Goal: Task Accomplishment & Management: Use online tool/utility

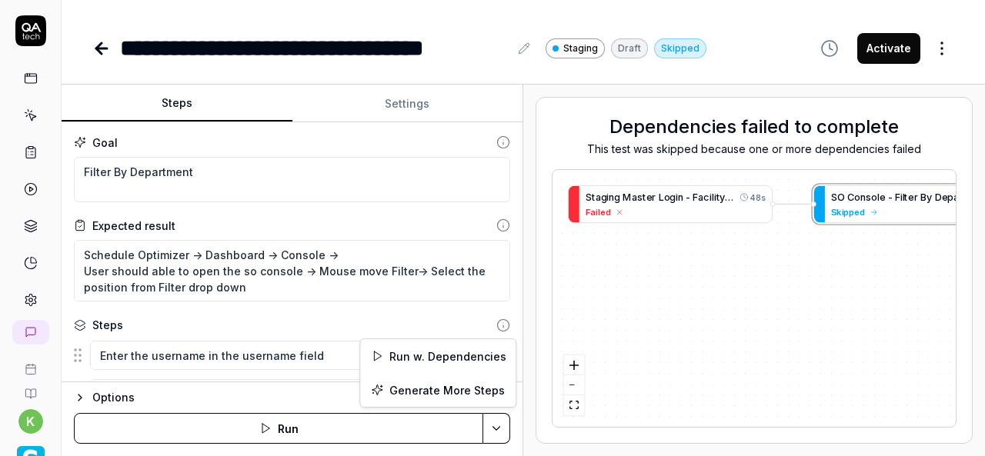
click at [502, 425] on html "**********" at bounding box center [492, 228] width 985 height 456
click at [440, 359] on div "Run w. Dependencies" at bounding box center [437, 356] width 155 height 34
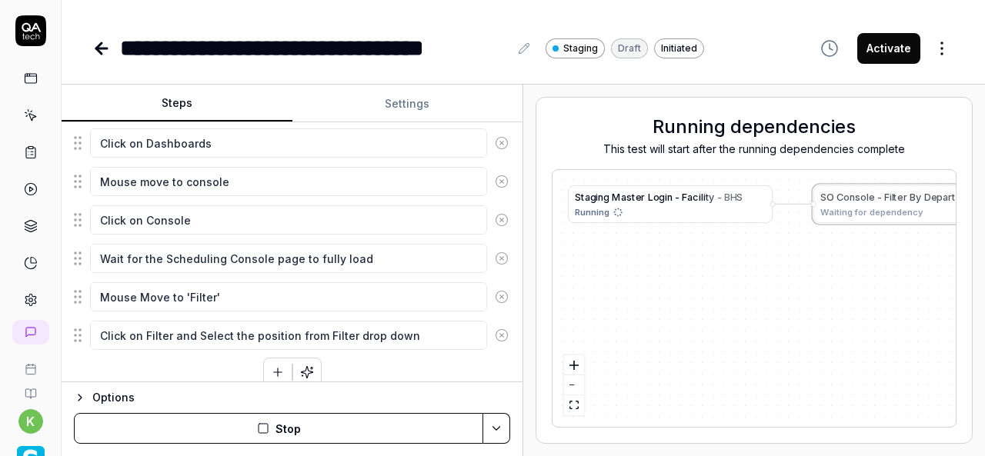
scroll to position [575, 0]
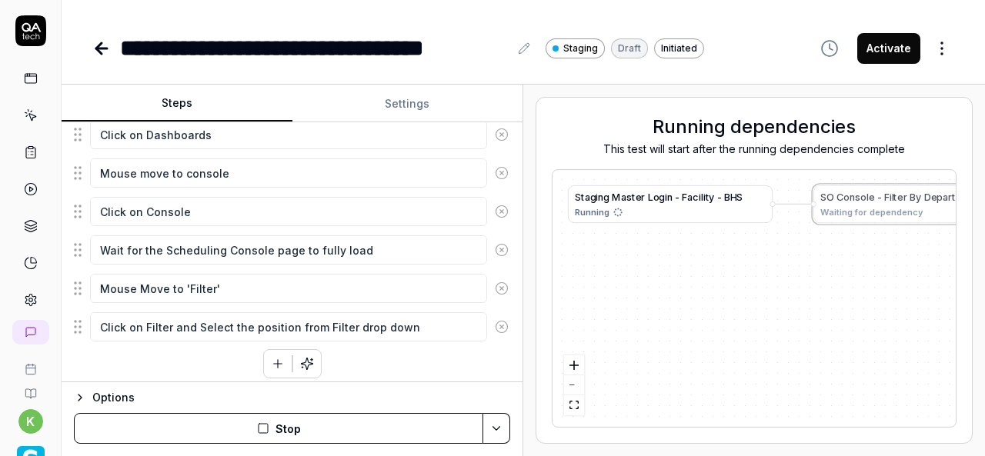
click at [717, 366] on div "S t a g i n g M a s t e r L o g i n - F a c i l i t y - B H S Running S O C o n…" at bounding box center [753, 298] width 403 height 257
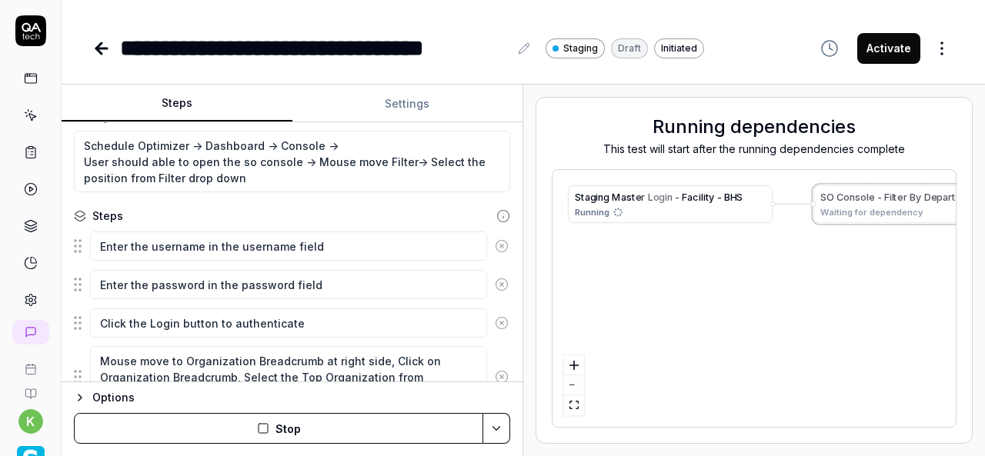
scroll to position [108, 0]
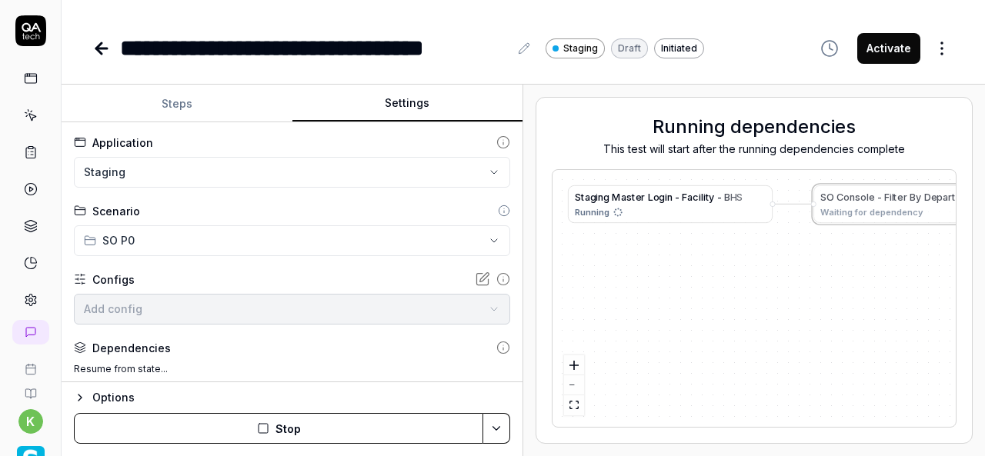
click at [418, 116] on button "Settings" at bounding box center [407, 103] width 231 height 37
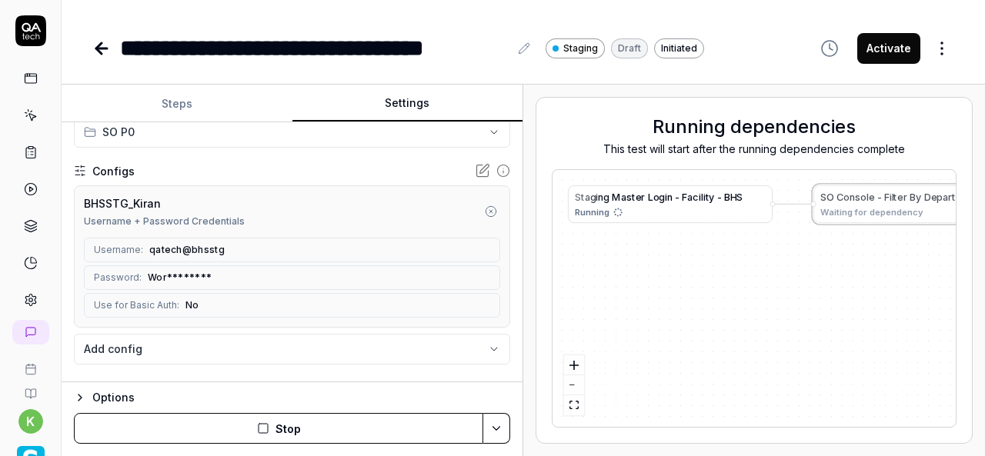
scroll to position [107, 0]
click at [485, 212] on icon "button" at bounding box center [491, 213] width 12 height 12
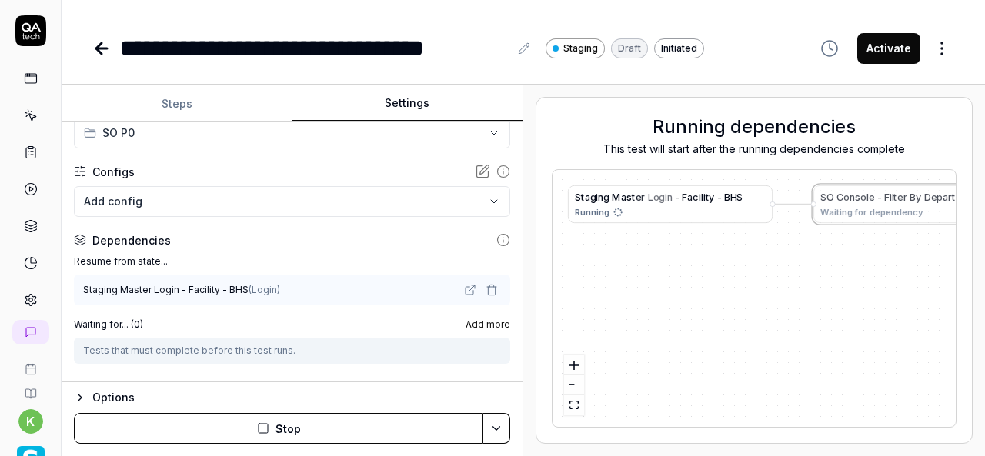
scroll to position [108, 0]
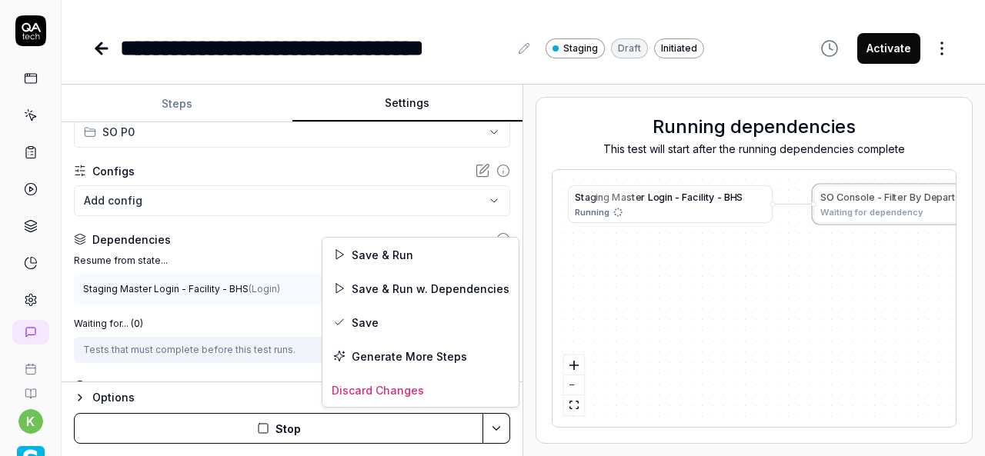
click at [489, 432] on html "**********" at bounding box center [492, 228] width 985 height 456
click at [392, 255] on div "Save & Run" at bounding box center [420, 255] width 196 height 34
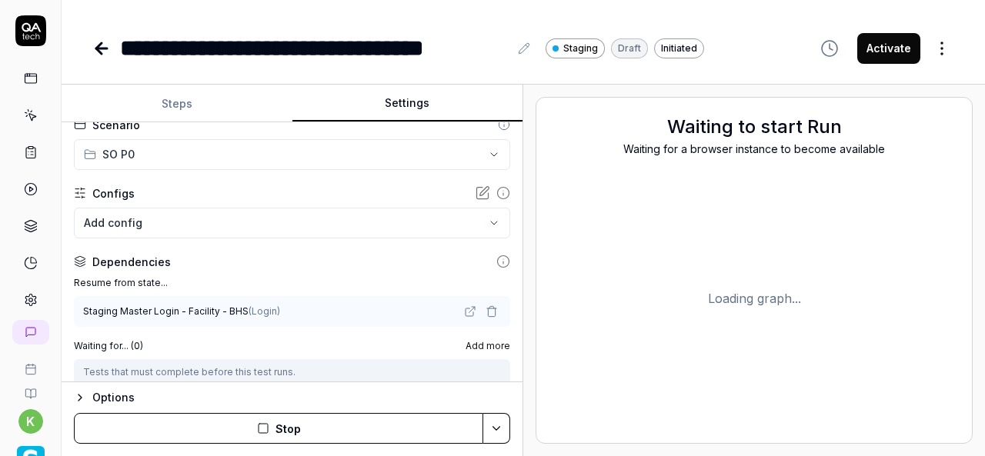
scroll to position [0, 0]
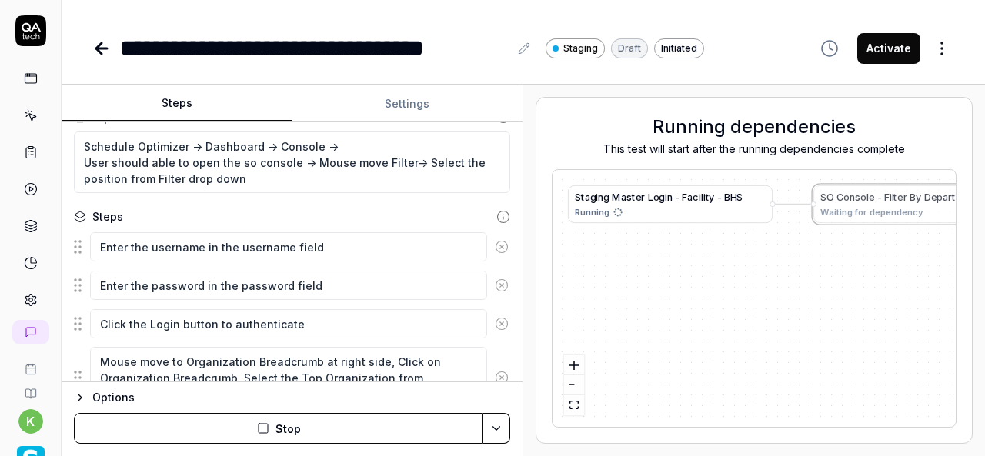
click at [190, 112] on button "Steps" at bounding box center [177, 103] width 231 height 37
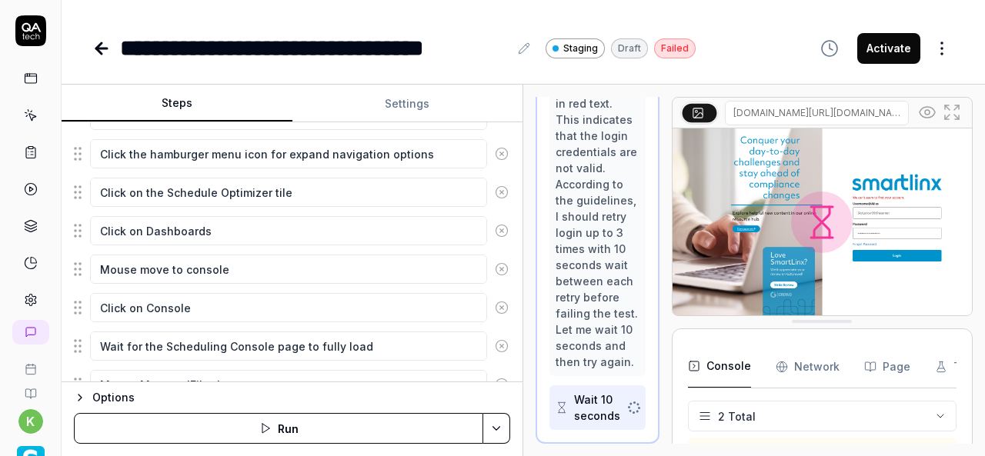
scroll to position [575, 0]
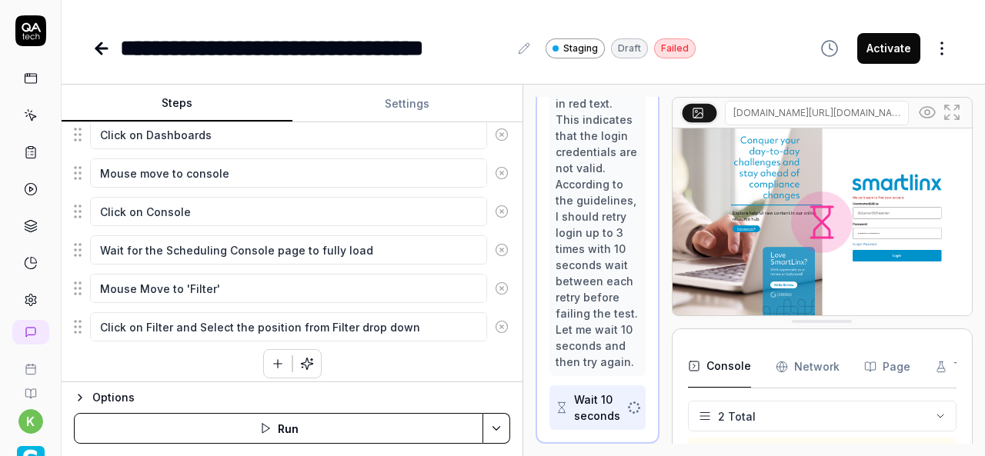
type textarea "*"
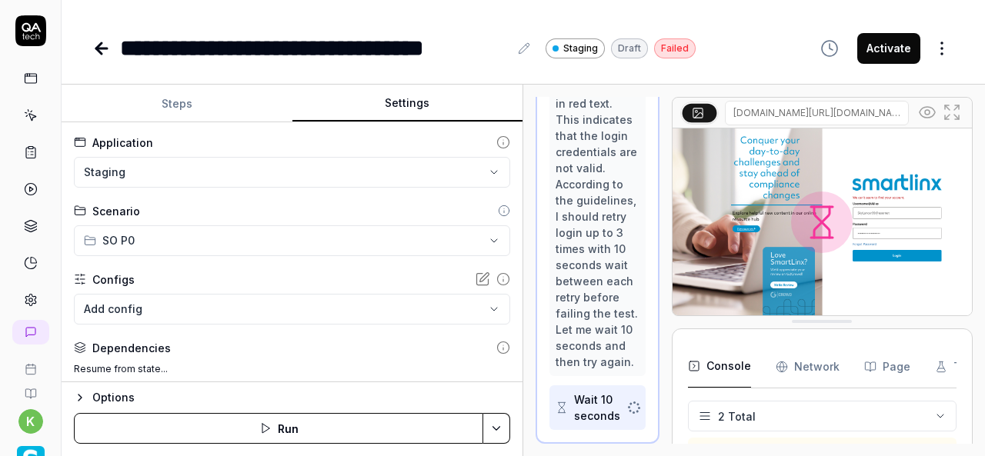
click at [411, 112] on button "Settings" at bounding box center [407, 103] width 231 height 37
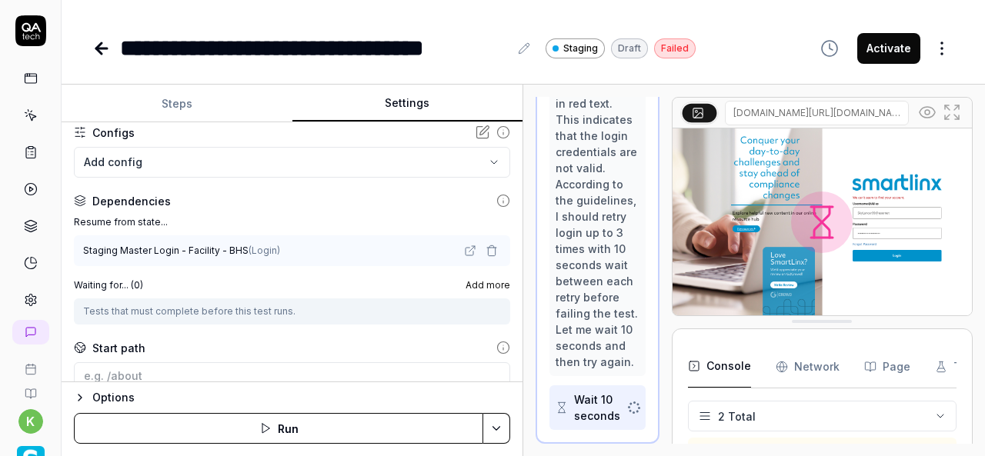
scroll to position [0, 0]
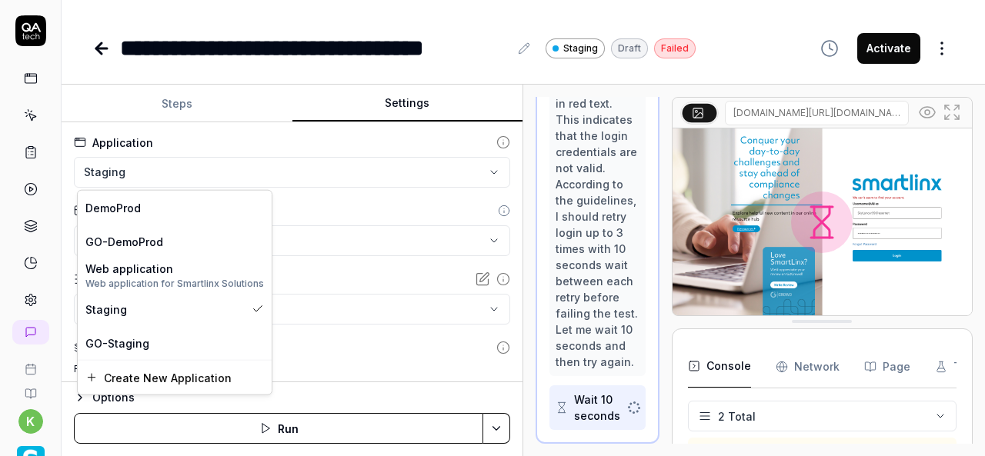
click at [477, 169] on html "**********" at bounding box center [492, 228] width 985 height 456
click at [217, 273] on div "Web application" at bounding box center [174, 268] width 179 height 16
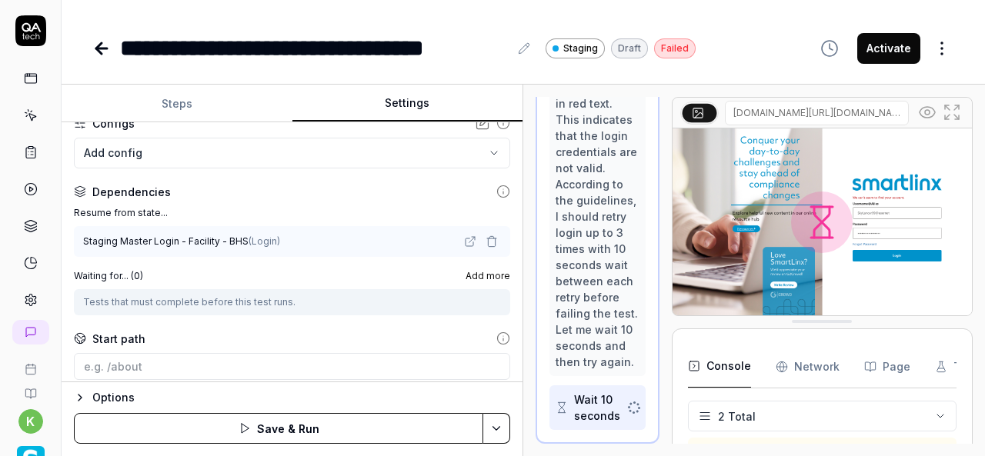
scroll to position [158, 0]
click at [500, 423] on html "**********" at bounding box center [492, 228] width 985 height 456
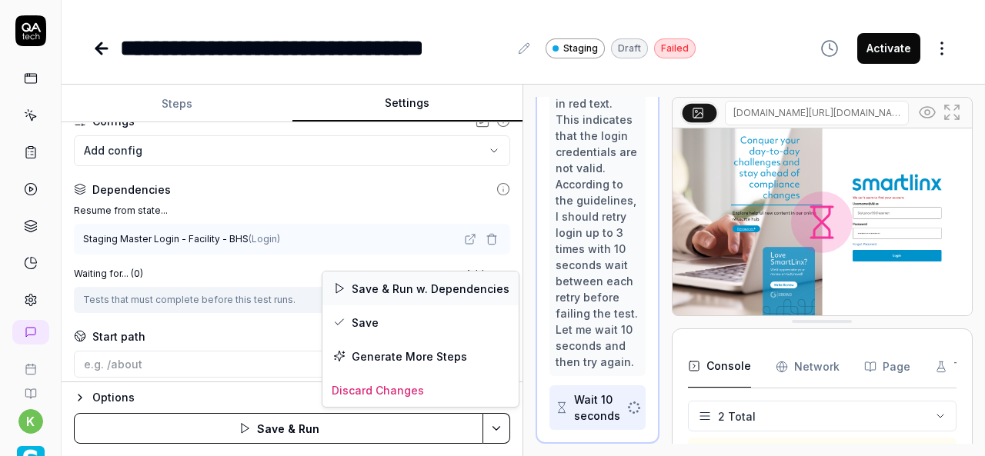
click at [412, 284] on div "Save & Run w. Dependencies" at bounding box center [420, 289] width 196 height 34
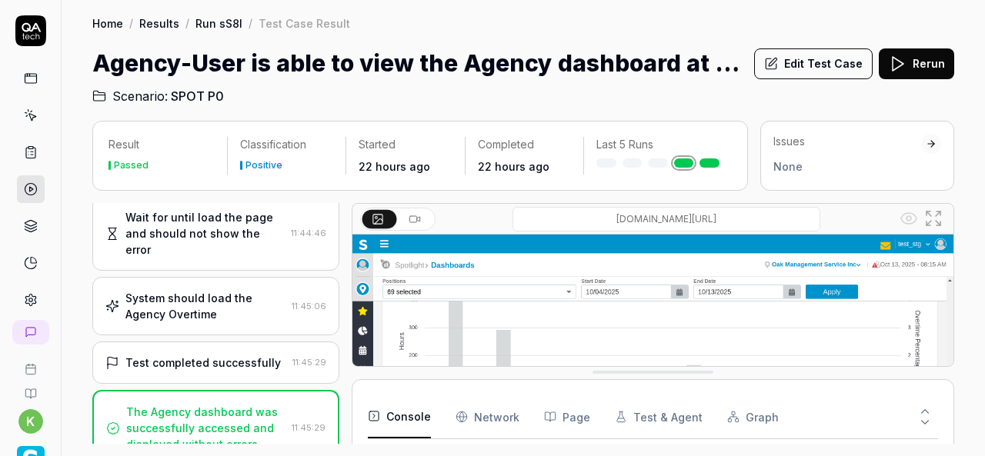
click at [24, 114] on icon at bounding box center [31, 115] width 14 height 14
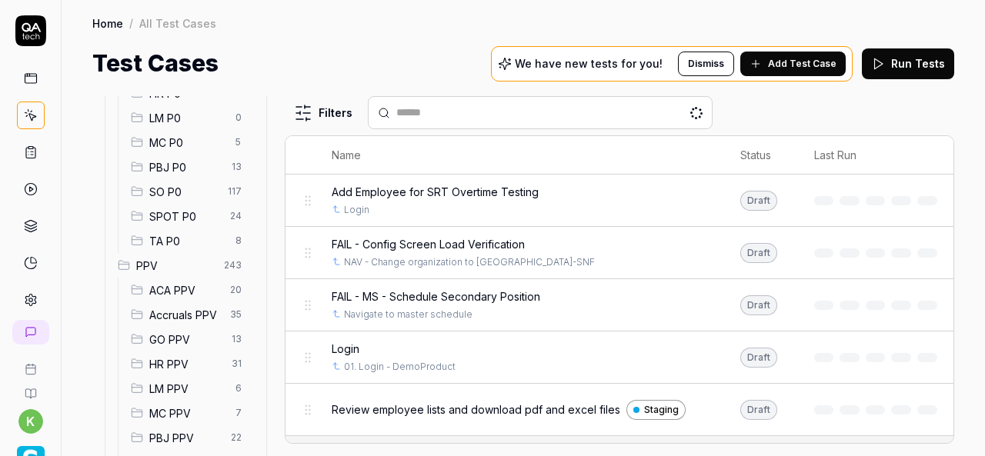
scroll to position [265, 0]
click at [185, 211] on span "SPOT P0" at bounding box center [185, 219] width 72 height 16
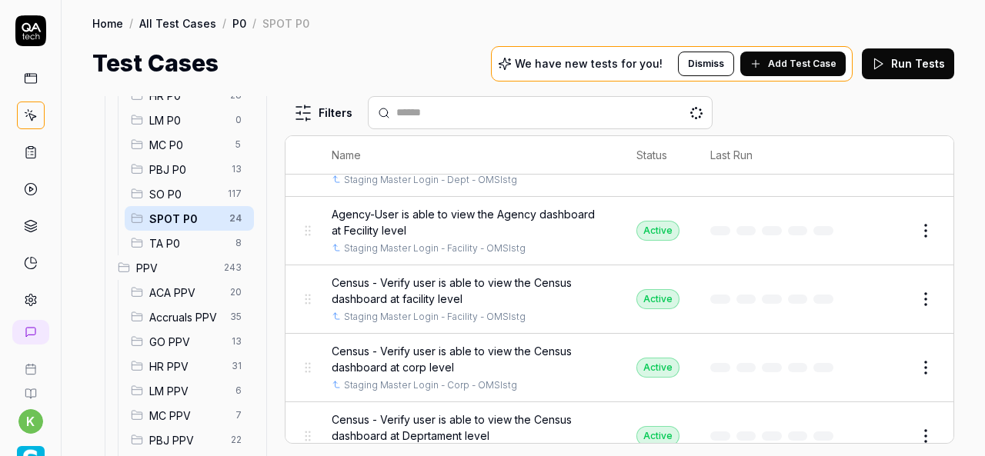
scroll to position [158, 0]
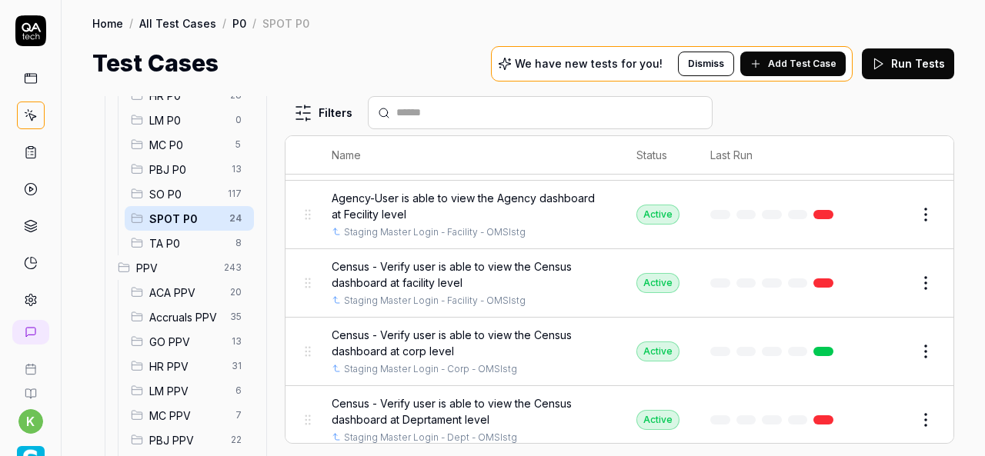
click at [813, 283] on link at bounding box center [823, 283] width 20 height 9
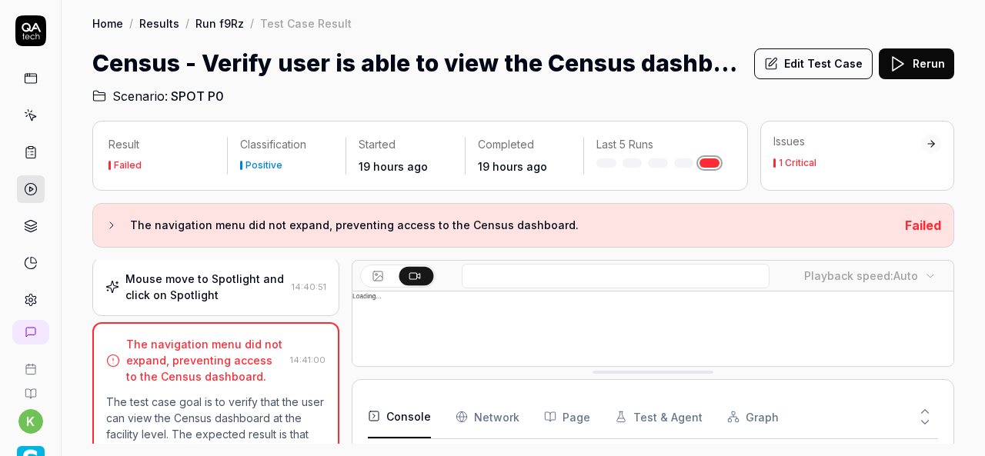
scroll to position [155, 0]
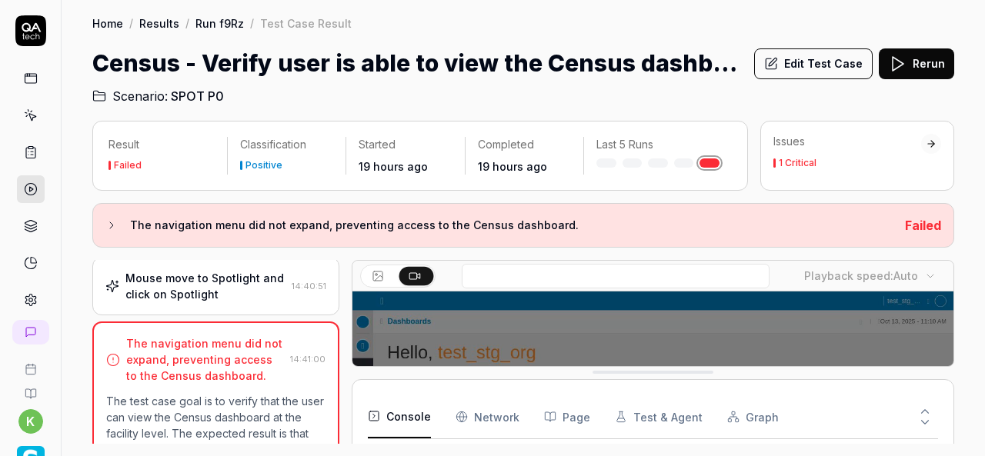
click at [712, 162] on link at bounding box center [709, 162] width 20 height 9
click at [816, 72] on button "Edit Test Case" at bounding box center [813, 63] width 118 height 31
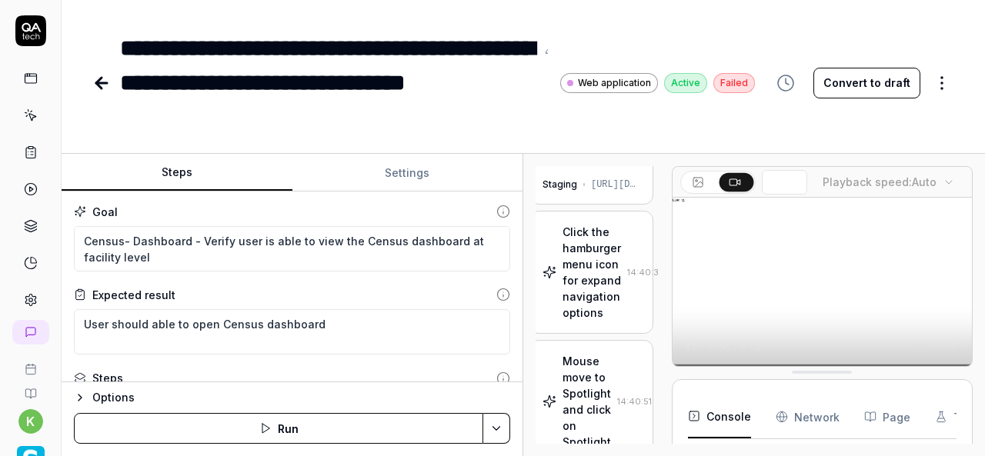
scroll to position [42, 6]
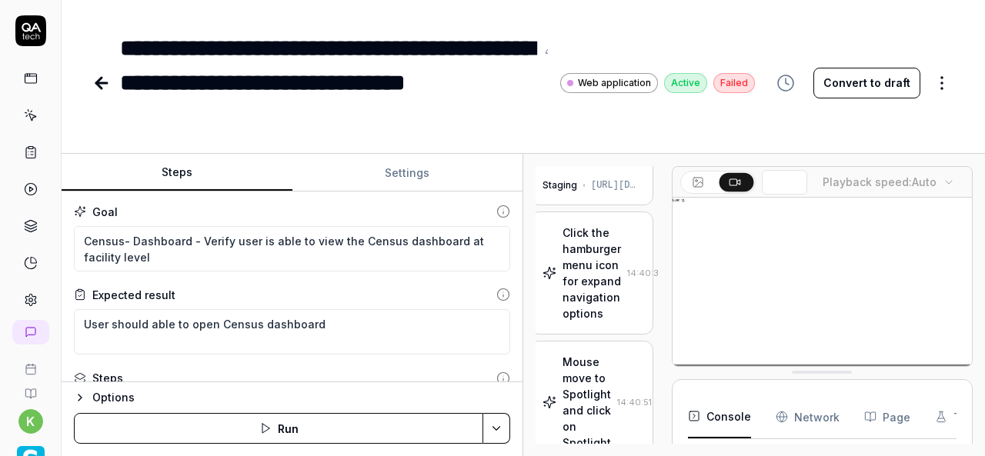
scroll to position [0, 6]
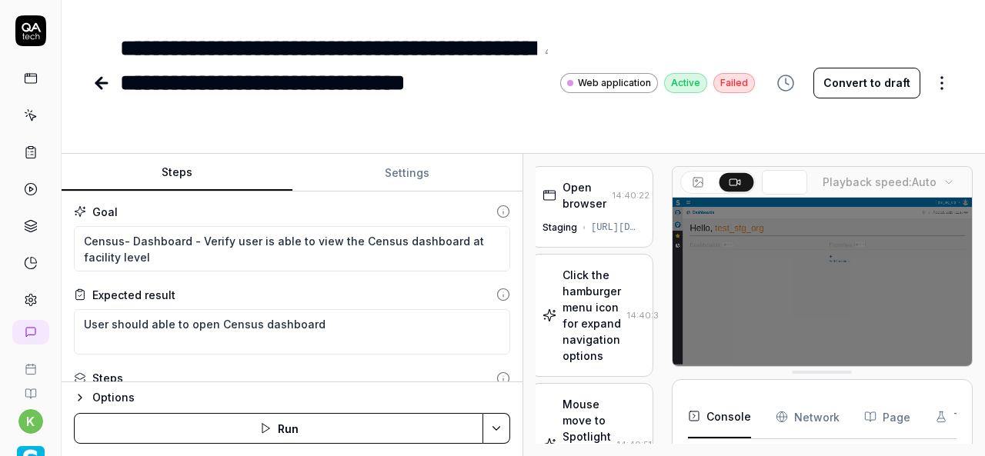
click at [568, 207] on div "Open browser" at bounding box center [584, 195] width 44 height 32
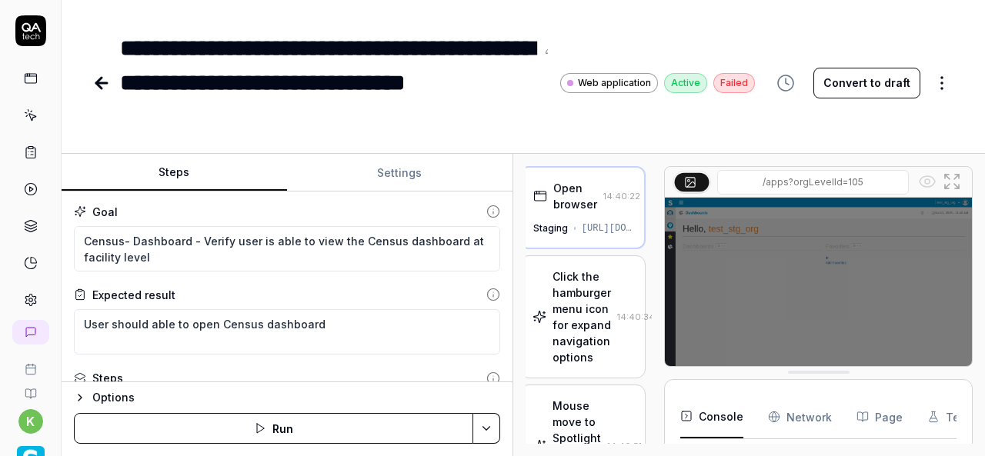
scroll to position [149, 0]
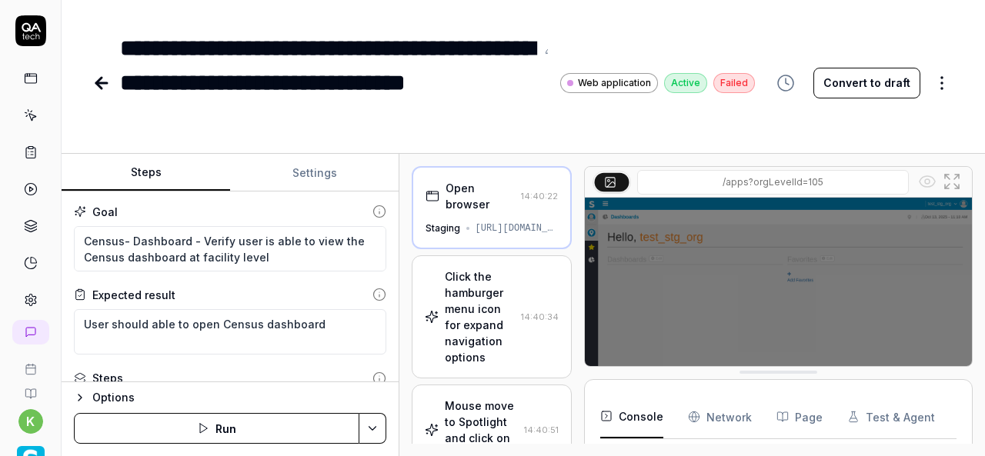
click at [399, 299] on div "Steps Settings Goal Census- Dashboard - Verify user is able to view the Census …" at bounding box center [523, 305] width 923 height 302
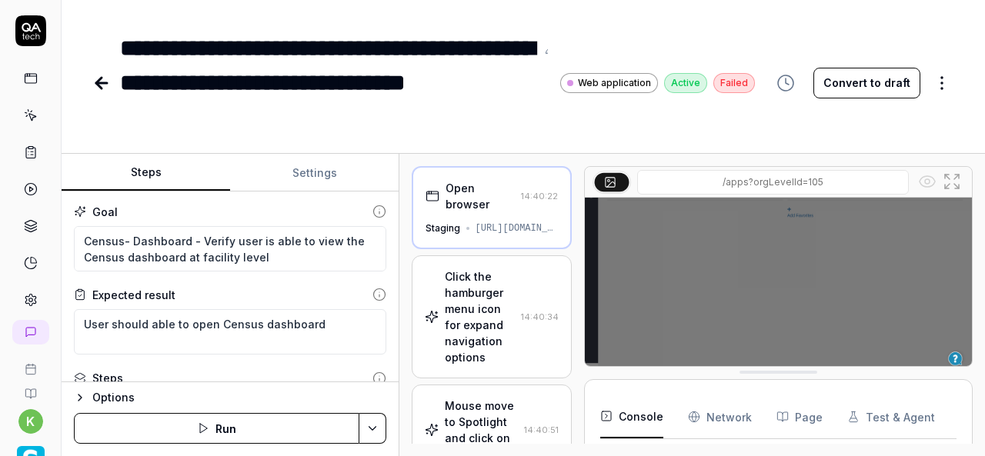
scroll to position [0, 0]
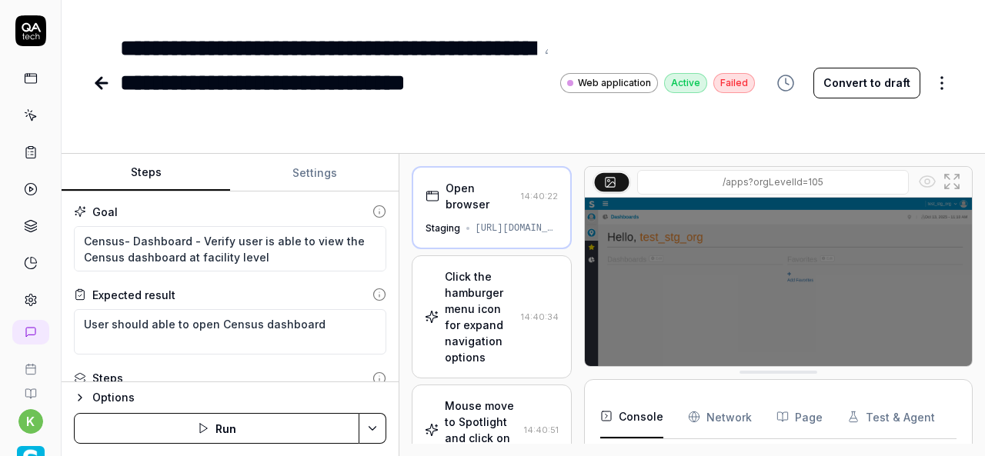
type textarea "*"
click at [319, 170] on button "Settings" at bounding box center [314, 173] width 168 height 37
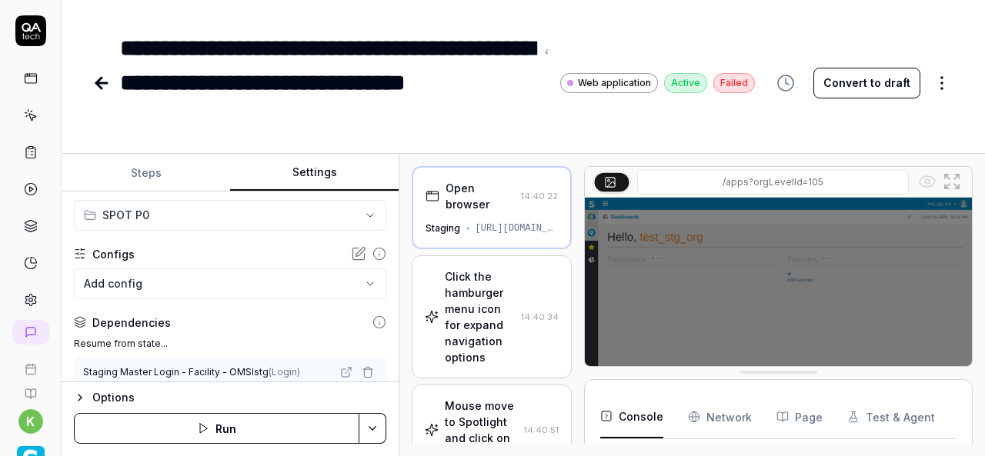
scroll to position [150, 0]
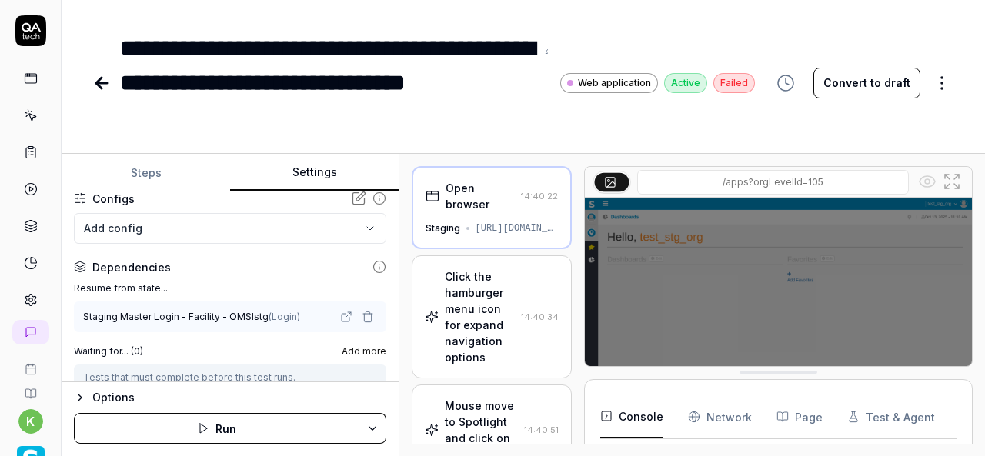
click at [27, 119] on icon at bounding box center [31, 115] width 14 height 14
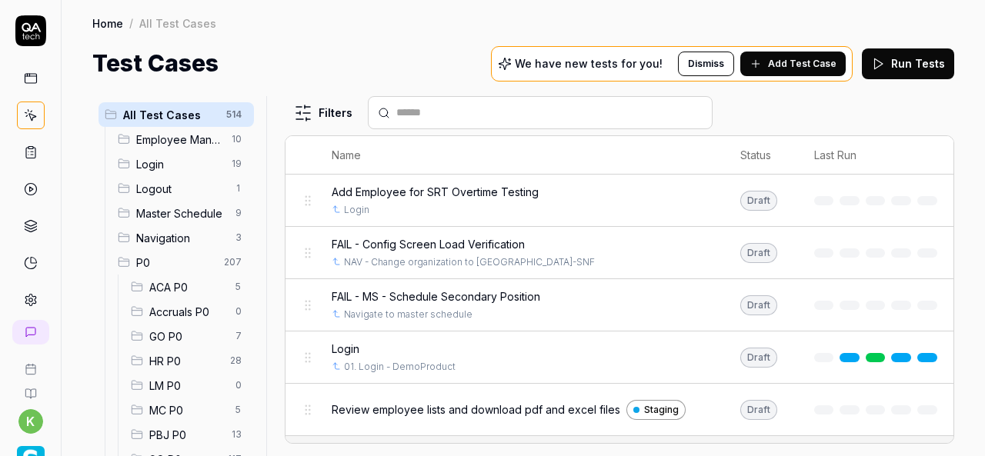
scroll to position [212, 0]
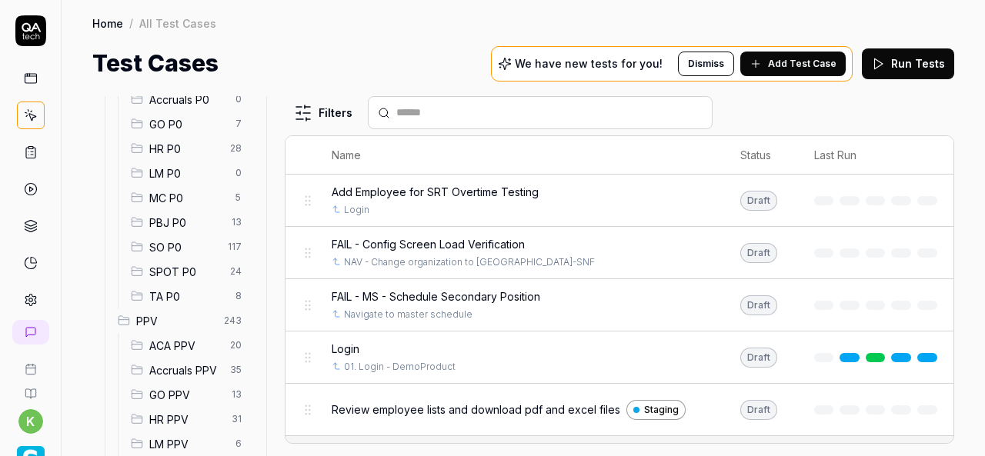
click at [195, 274] on span "SPOT P0" at bounding box center [185, 272] width 72 height 16
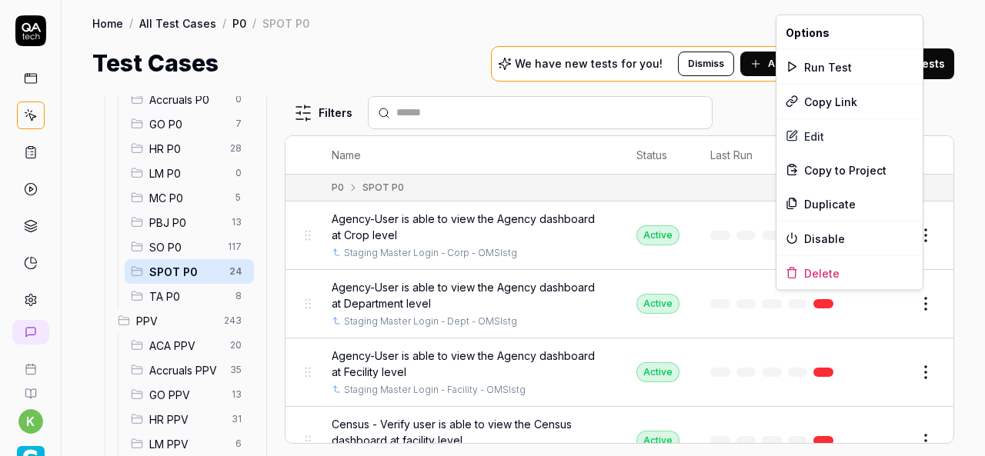
click at [916, 303] on html "k Home / All Test Cases / P0 / SPOT P0 Home / All Test Cases / P0 / SPOT P0 Tes…" at bounding box center [492, 228] width 985 height 456
click at [827, 65] on div "Run Test" at bounding box center [849, 67] width 146 height 34
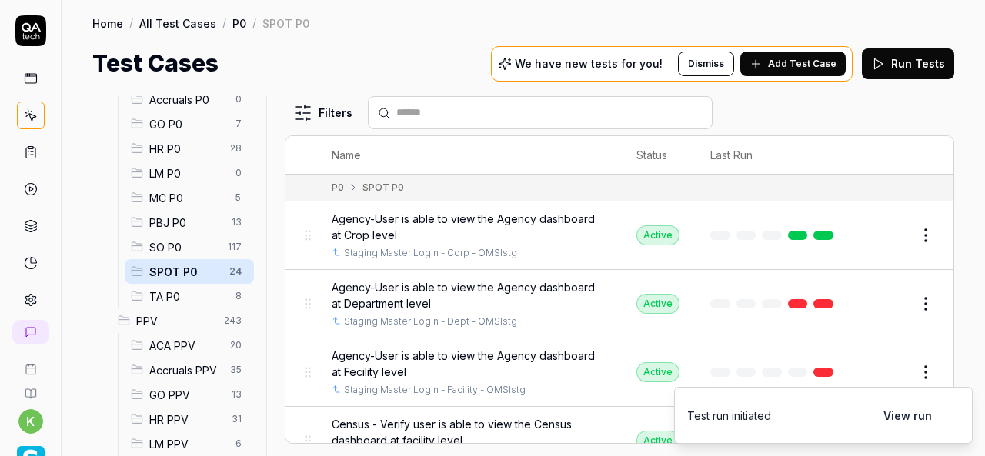
click at [813, 304] on link at bounding box center [823, 303] width 20 height 9
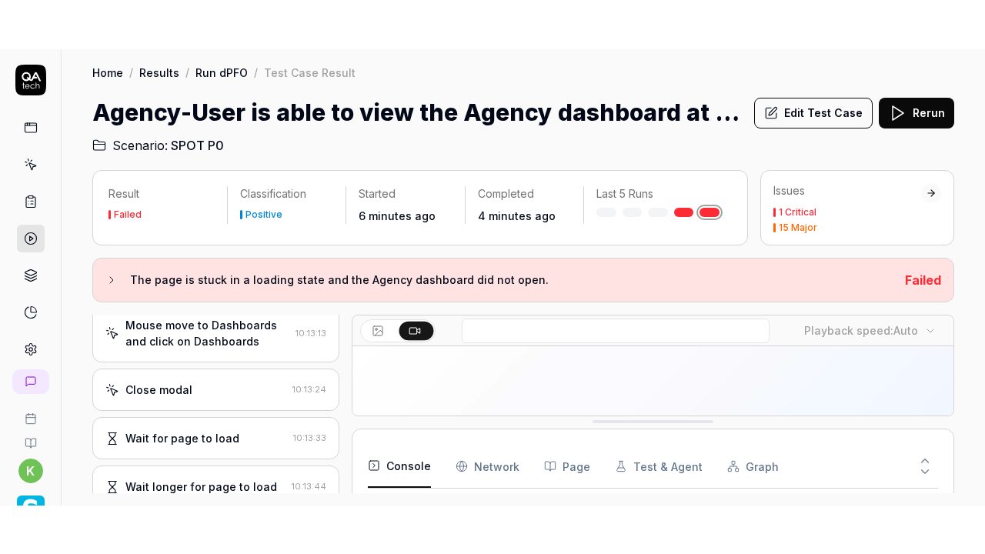
scroll to position [26, 0]
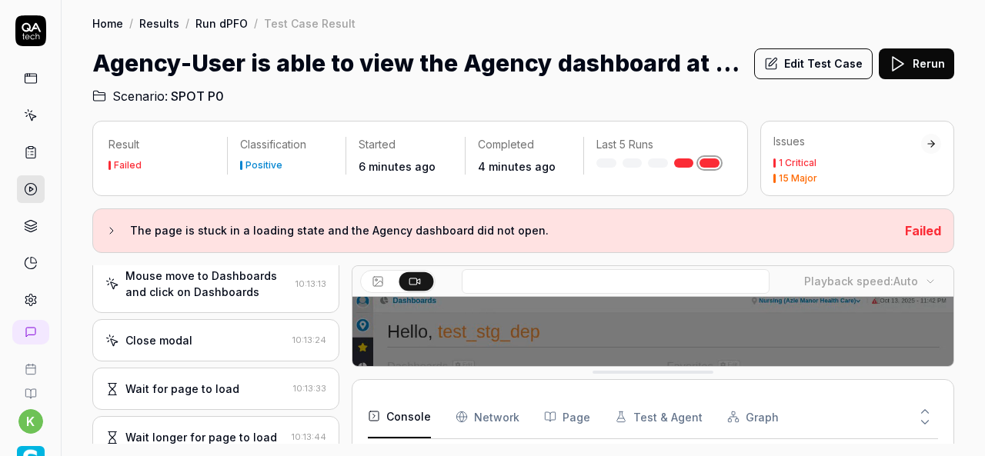
click at [415, 275] on icon at bounding box center [415, 281] width 12 height 12
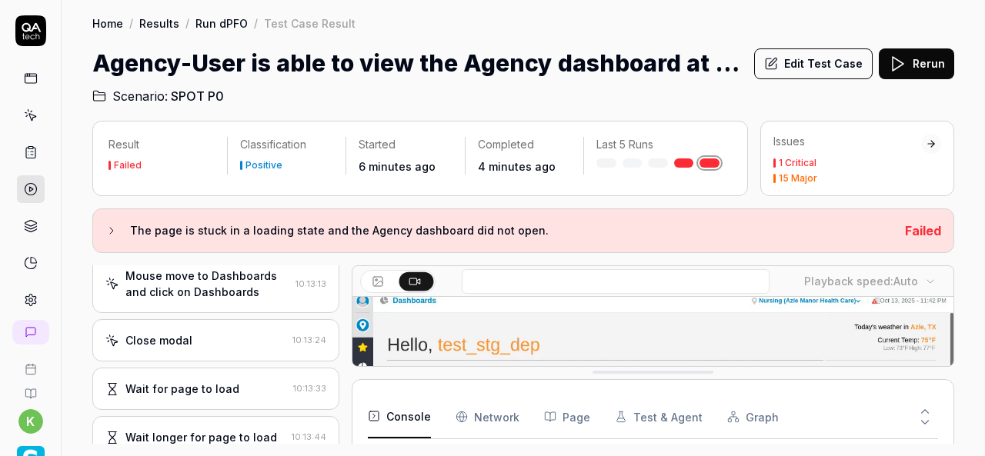
click at [415, 275] on icon at bounding box center [415, 281] width 12 height 12
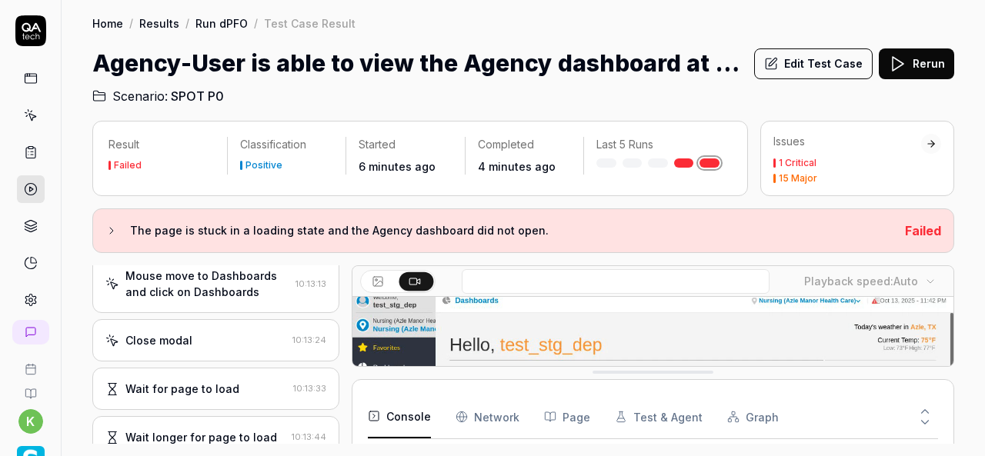
click at [421, 274] on button at bounding box center [416, 281] width 35 height 18
click at [479, 325] on video at bounding box center [652, 458] width 601 height 375
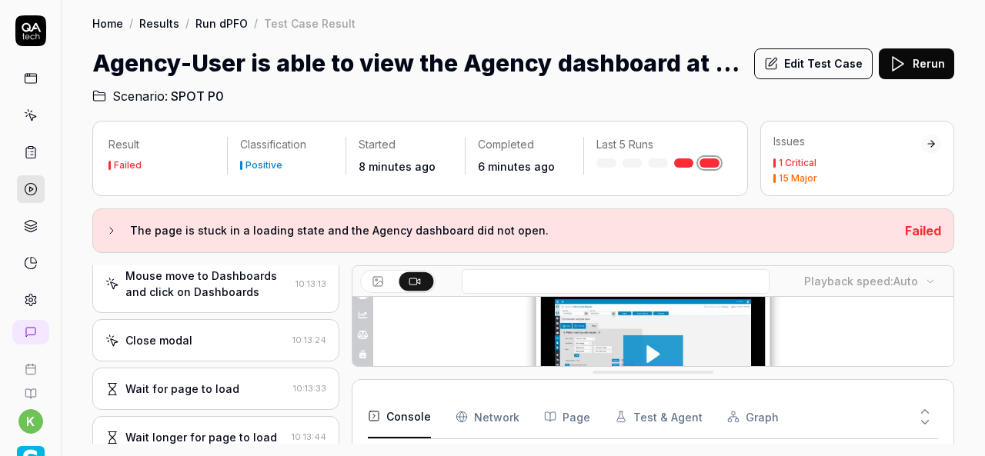
scroll to position [297, 0]
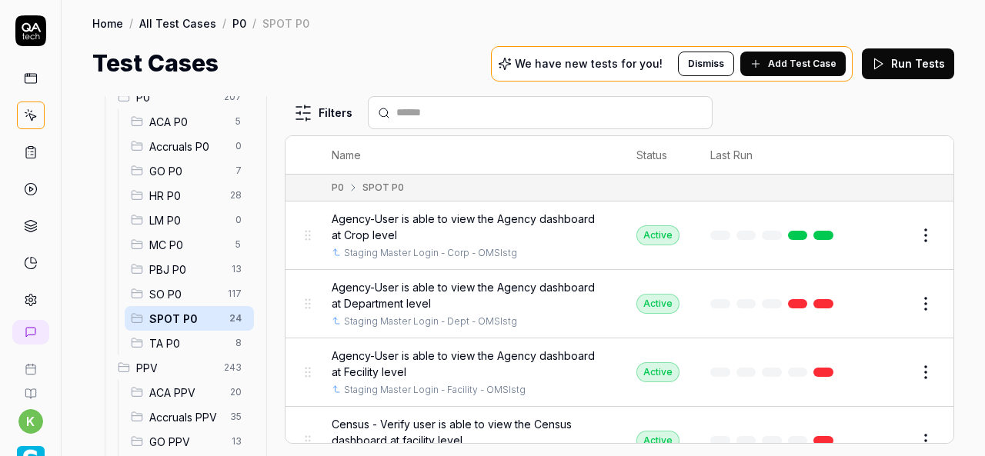
scroll to position [166, 0]
click at [193, 321] on span "SPOT P0" at bounding box center [184, 318] width 71 height 16
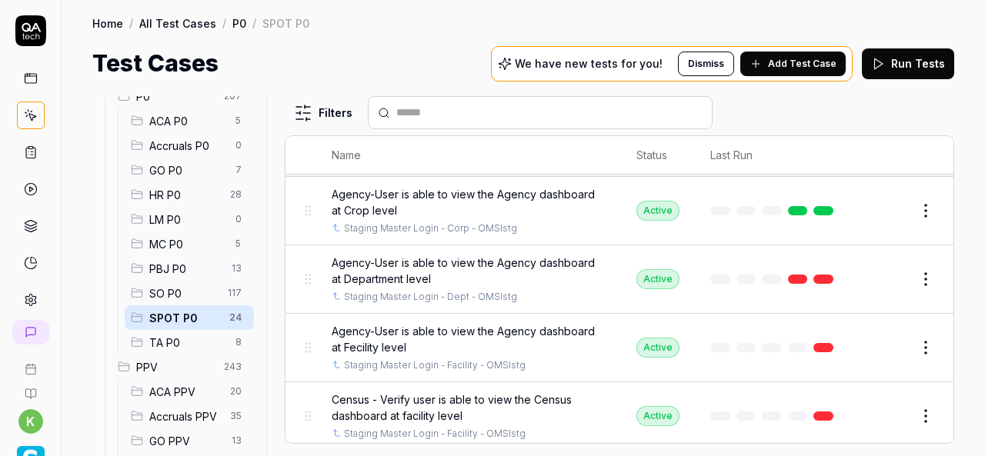
scroll to position [0, 0]
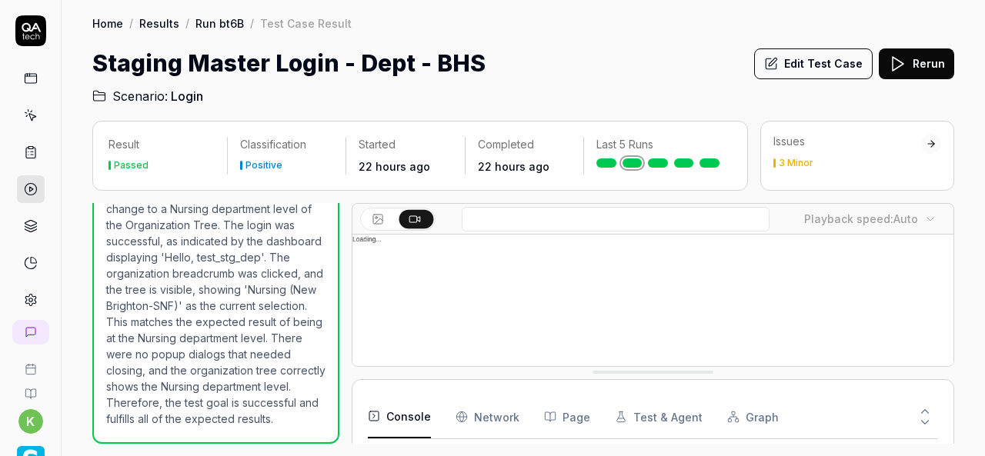
scroll to position [162, 0]
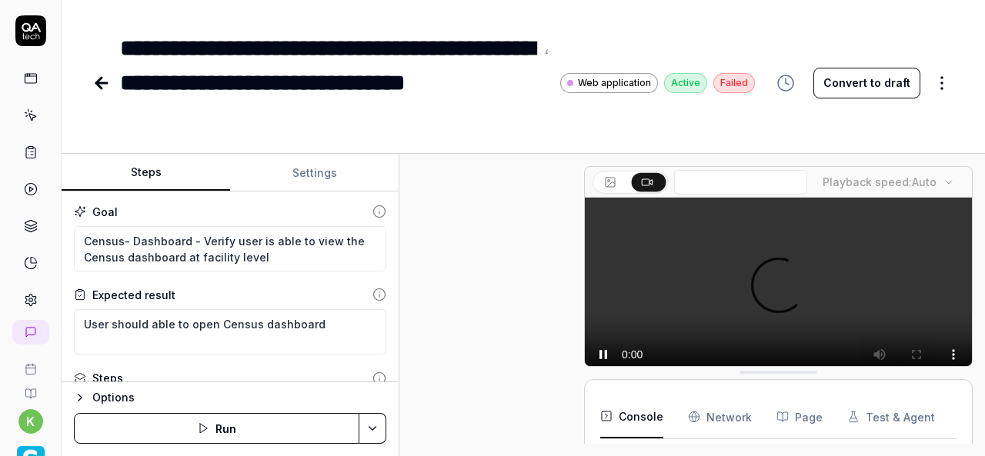
click at [17, 119] on link at bounding box center [31, 116] width 28 height 28
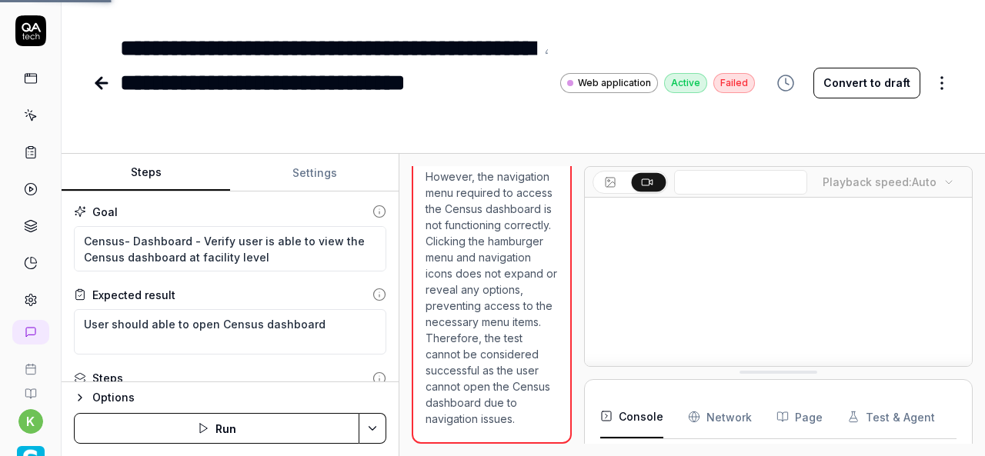
scroll to position [149, 0]
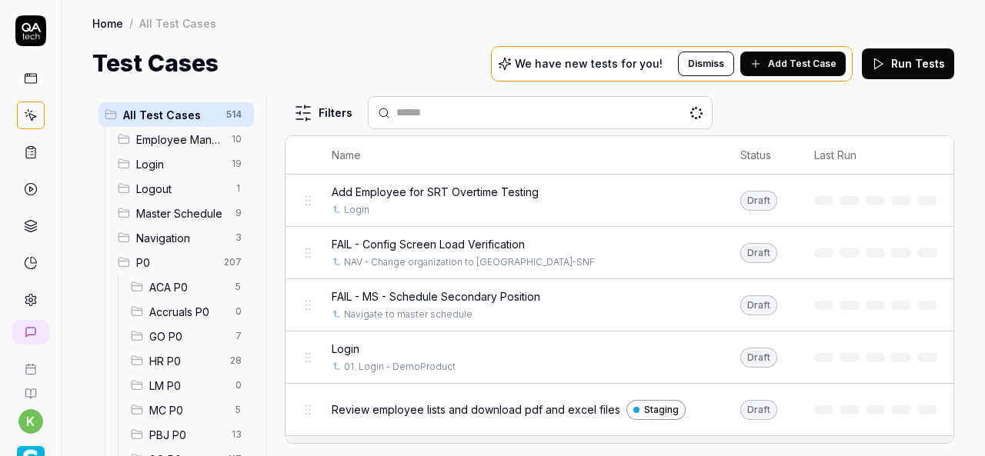
click at [169, 163] on span "Login" at bounding box center [179, 164] width 86 height 16
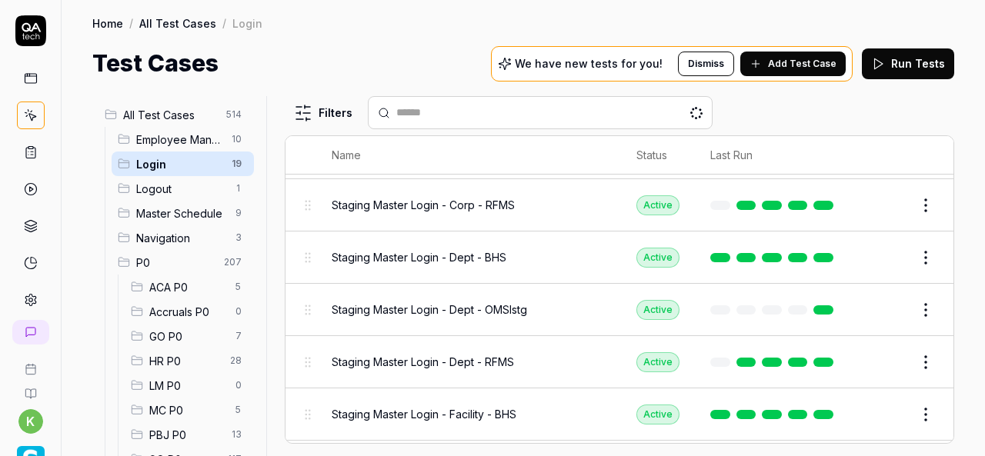
scroll to position [599, 0]
click at [876, 304] on button "Edit" at bounding box center [888, 309] width 37 height 25
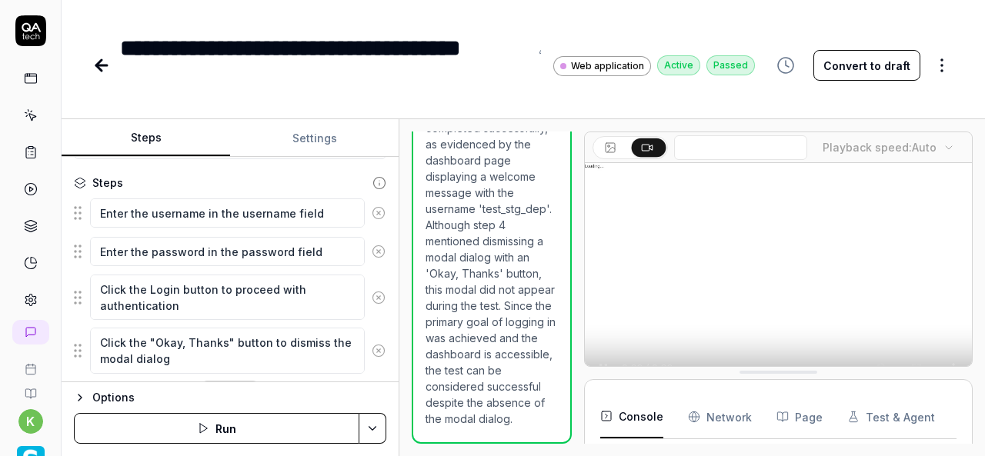
scroll to position [230, 0]
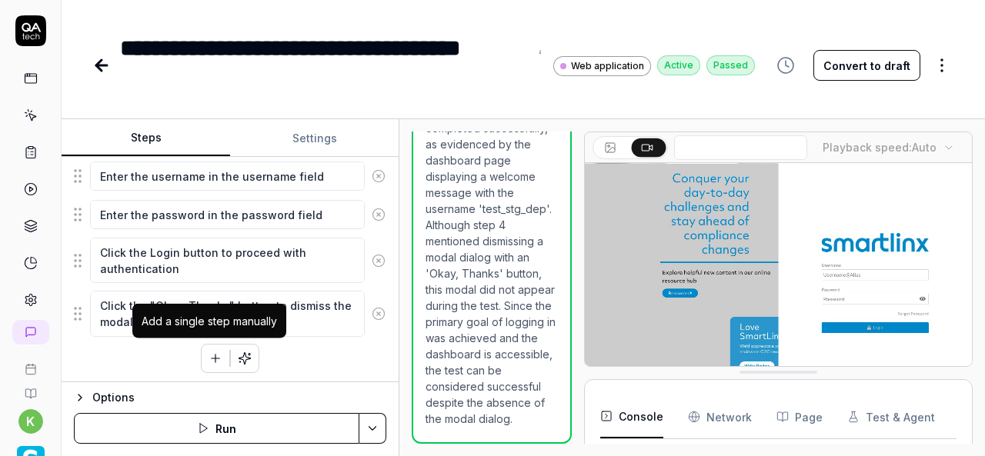
click at [205, 367] on button "button" at bounding box center [216, 359] width 28 height 28
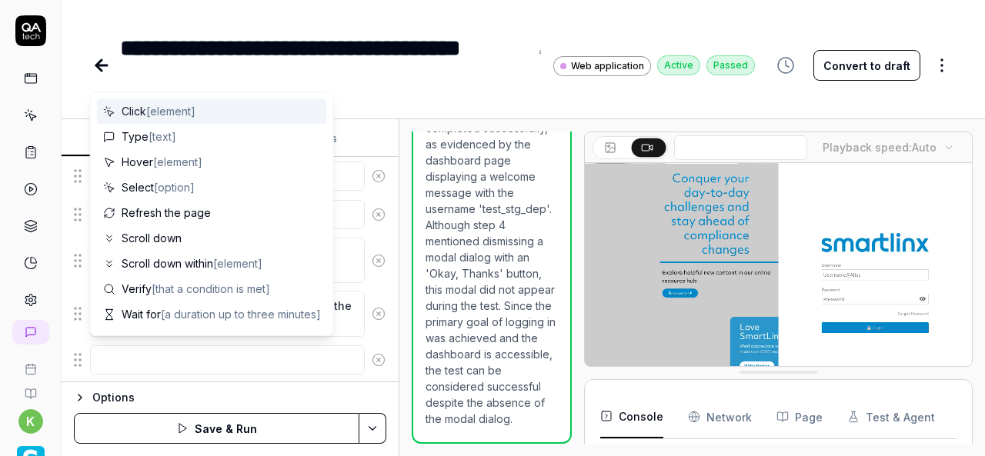
type textarea "*"
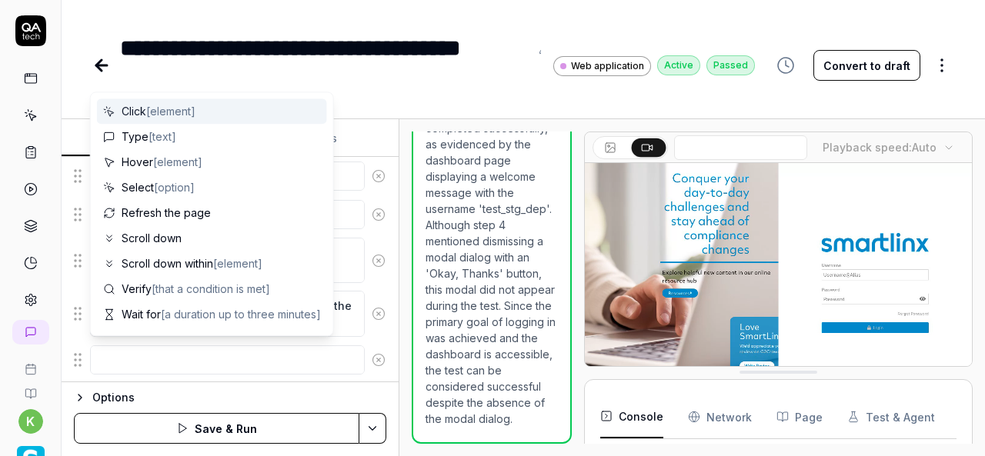
type textarea "w"
type textarea "*"
type textarea "wa"
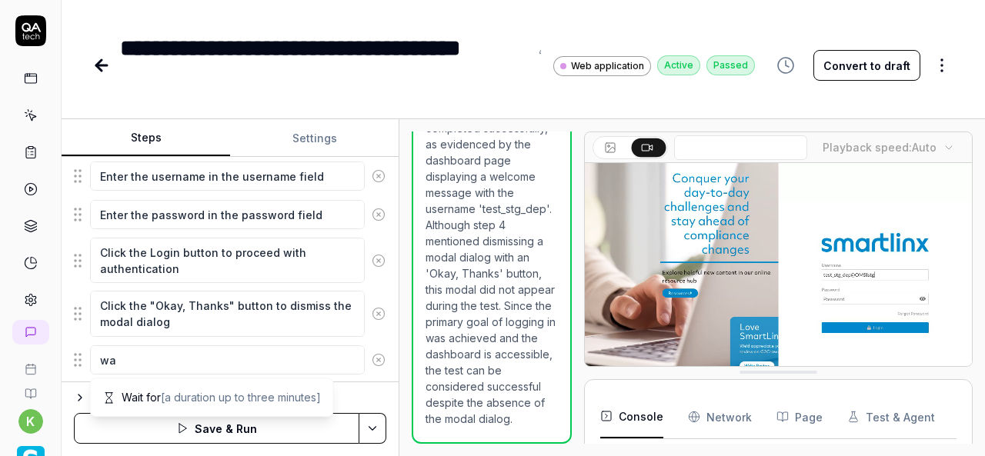
type textarea "*"
type textarea "wai"
type textarea "*"
type textarea "wait"
click at [190, 391] on span "[a duration up to three minutes]" at bounding box center [241, 397] width 160 height 13
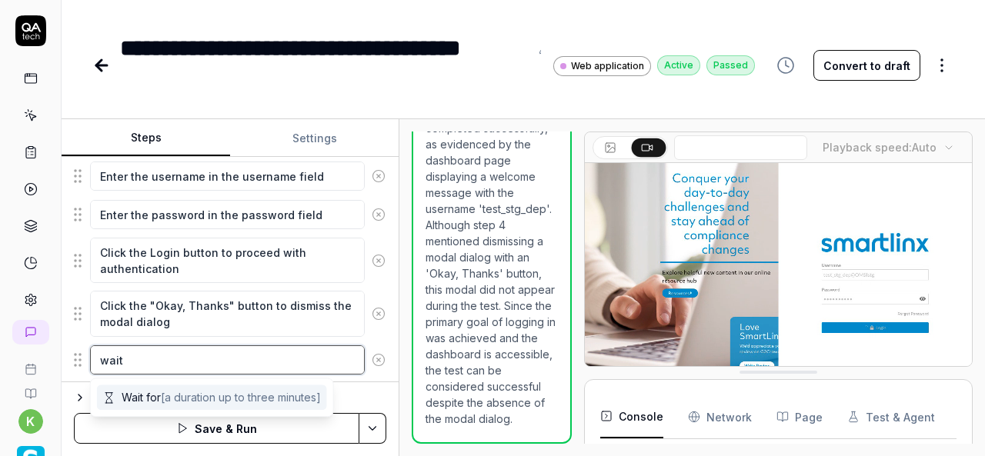
type textarea "*"
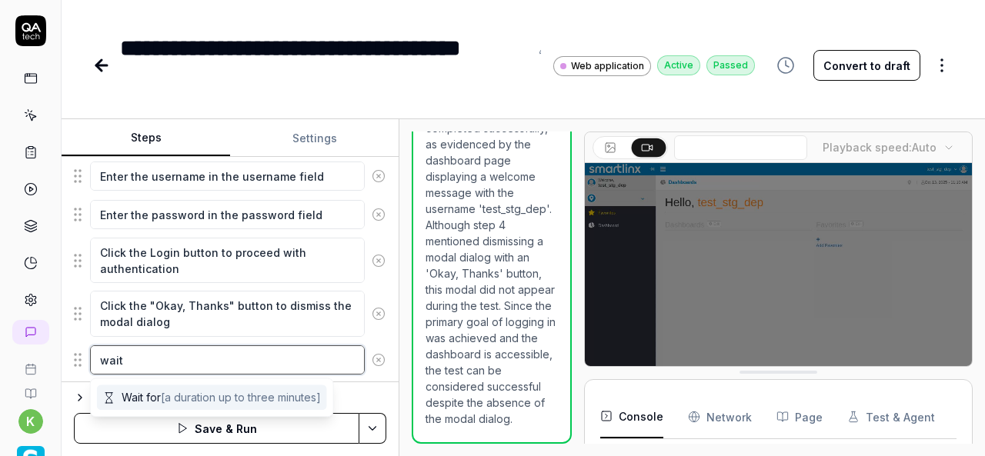
type textarea "Wait for"
type textarea "*"
type textarea "Wait for u"
type textarea "*"
type textarea "Wait for un"
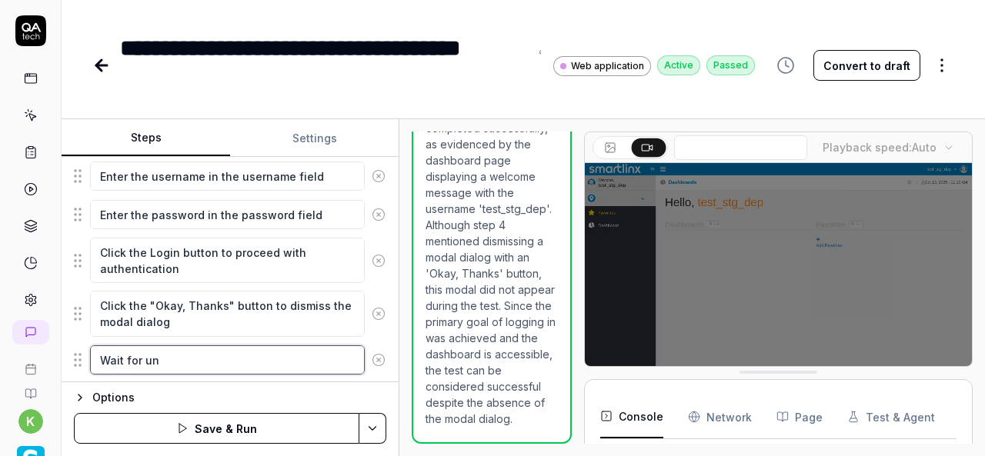
type textarea "*"
type textarea "Wait for unt"
type textarea "*"
type textarea "Wait for unti"
type textarea "*"
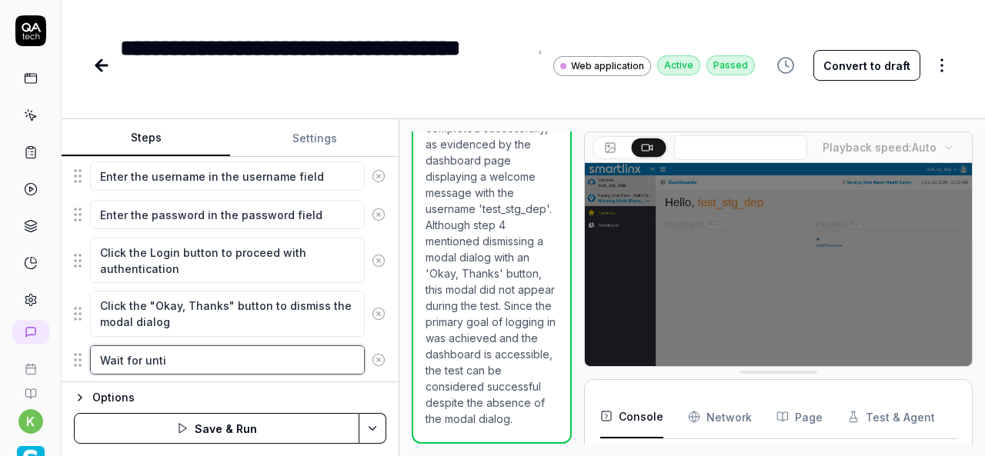
type textarea "Wait for until"
type textarea "*"
type textarea "Wait for until"
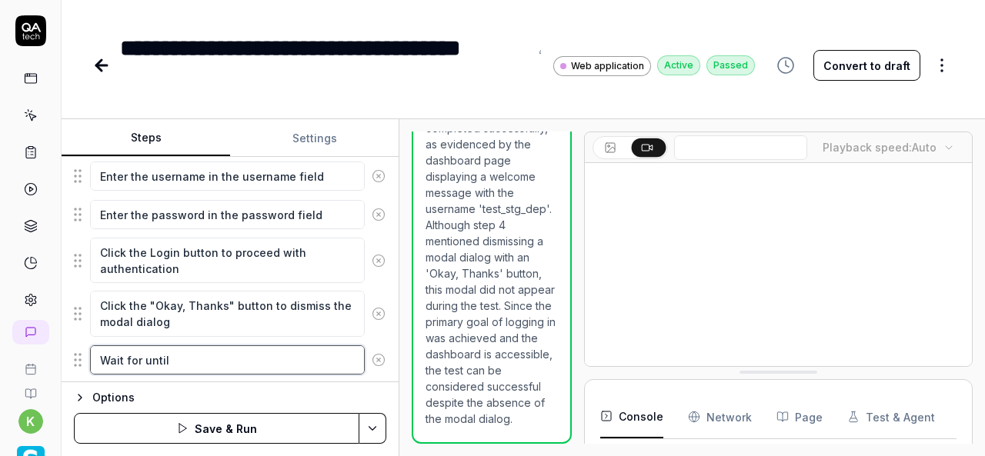
type textarea "*"
type textarea "Wait for until l"
type textarea "*"
type textarea "Wait for until lo"
type textarea "*"
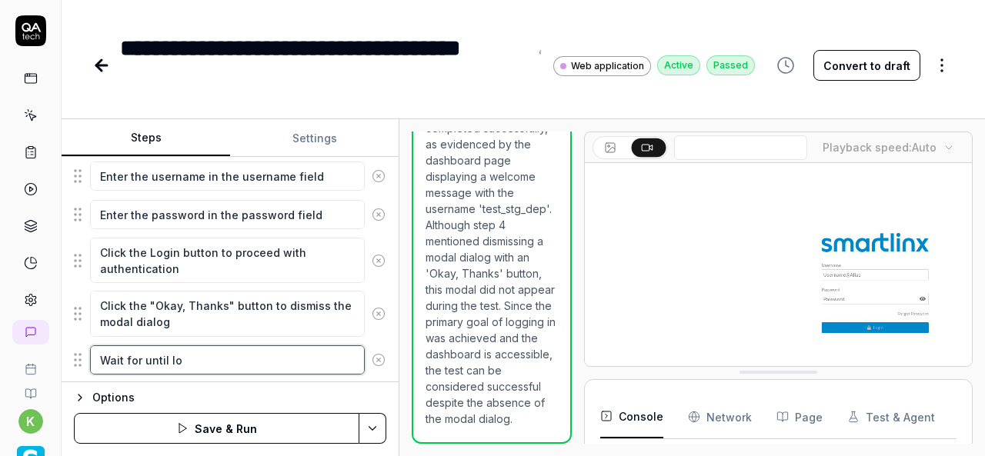
type textarea "Wait for until loa"
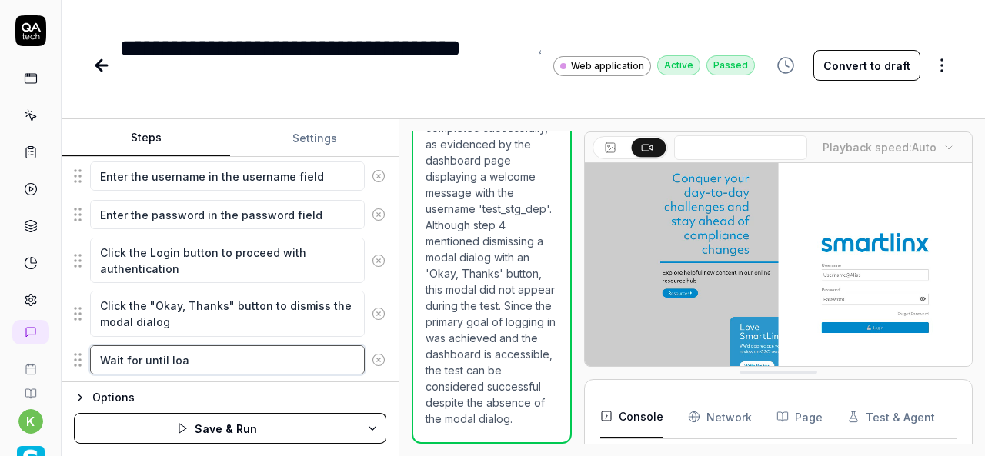
type textarea "*"
type textarea "Wait for until load"
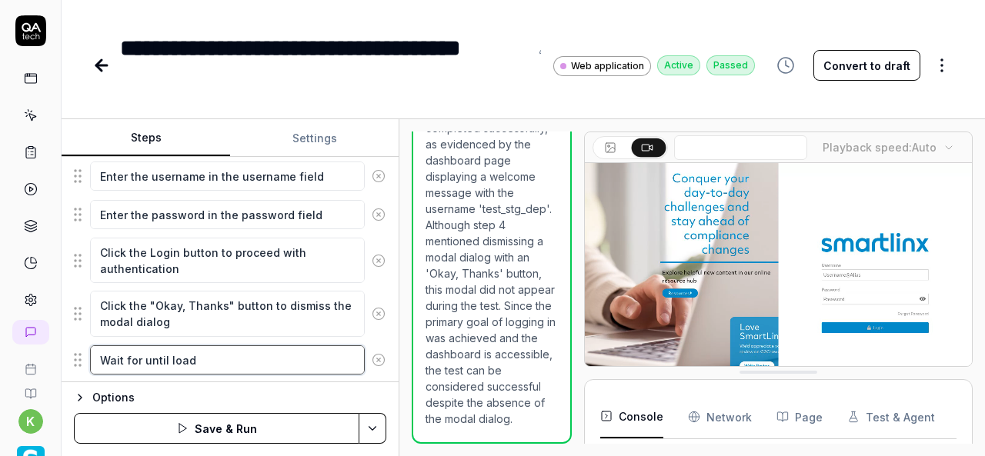
type textarea "*"
type textarea "Wait for until load"
type textarea "*"
type textarea "Wait for until load t"
type textarea "*"
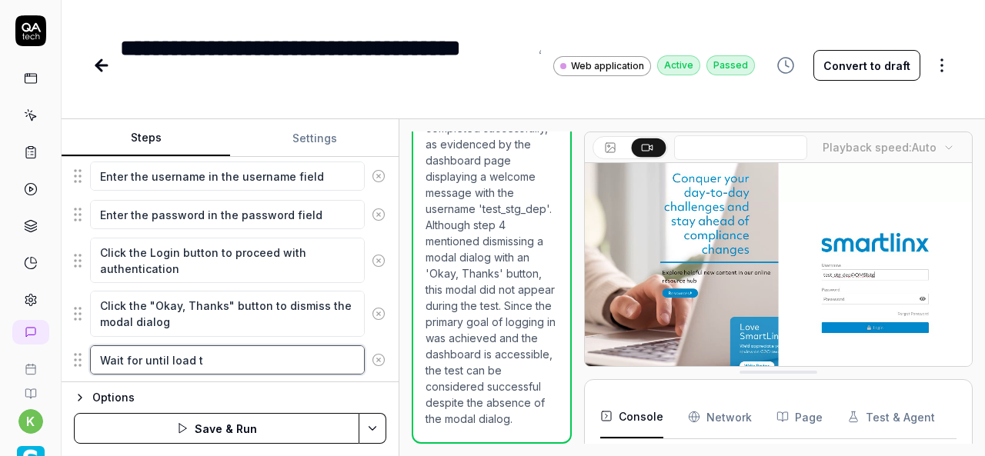
type textarea "Wait for until load th"
type textarea "*"
type textarea "Wait for until load the"
type textarea "*"
type textarea "Wait for until load the"
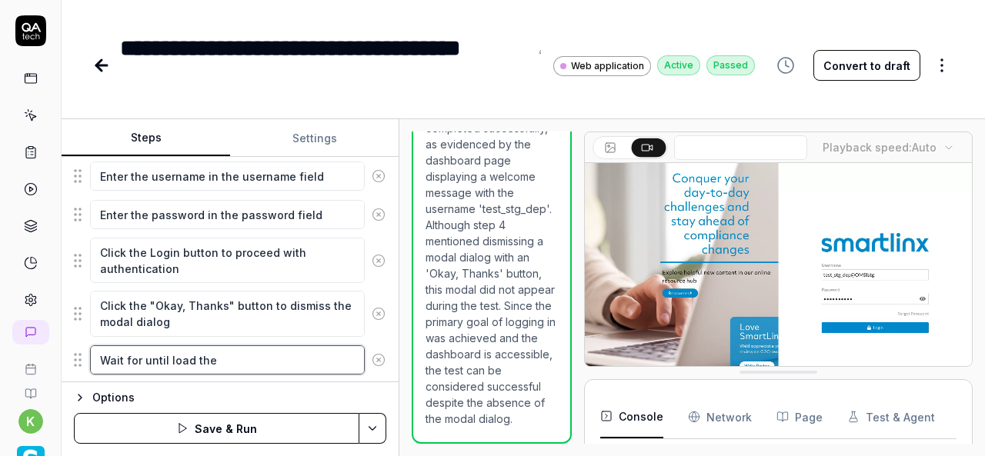
type textarea "*"
type textarea "Wait for until load the d"
type textarea "*"
type textarea "Wait for until load the da"
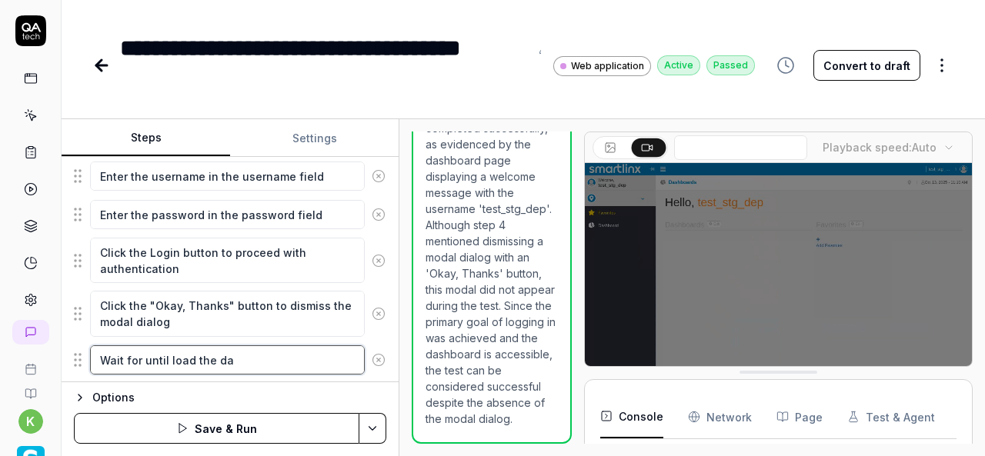
type textarea "*"
type textarea "Wait for until load the das"
type textarea "*"
type textarea "Wait for until load the dash"
type textarea "*"
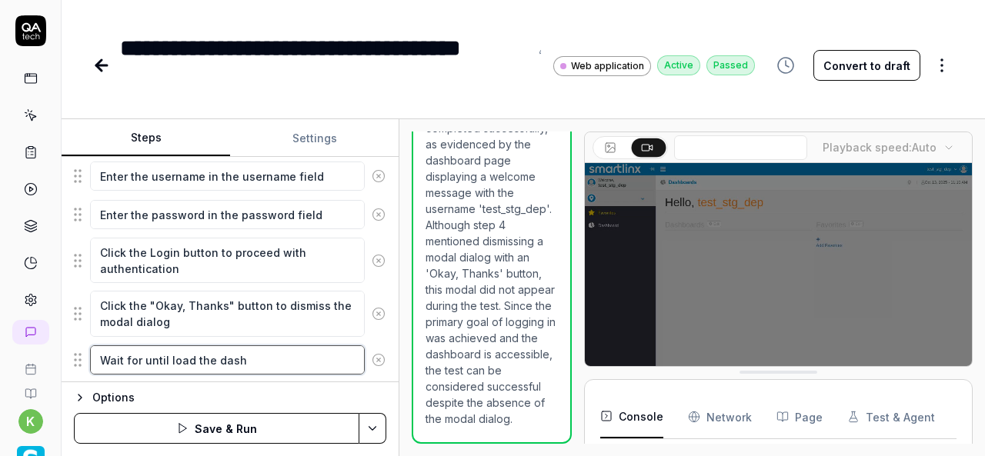
type textarea "Wait for until load the dashb"
type textarea "*"
type textarea "Wait for until load the dashbo"
type textarea "*"
type textarea "Wait for until load the dashboa"
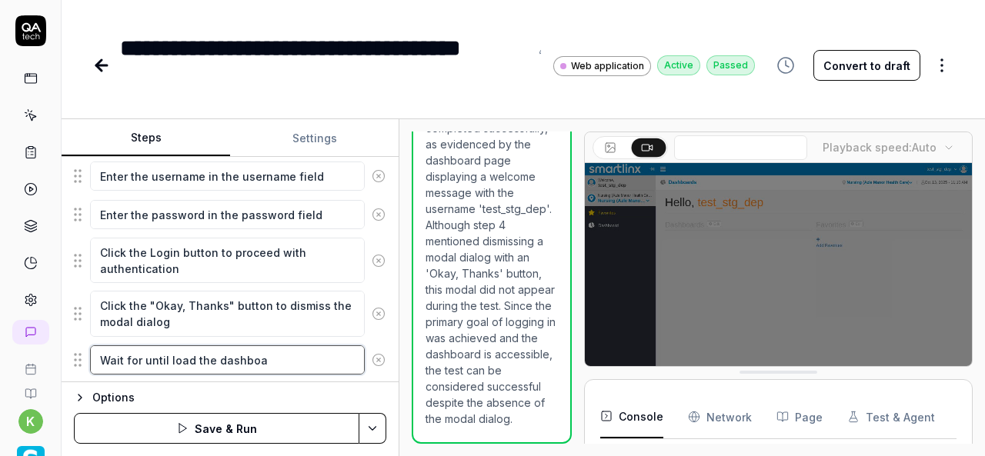
type textarea "*"
type textarea "Wait for until load the dashboar"
type textarea "*"
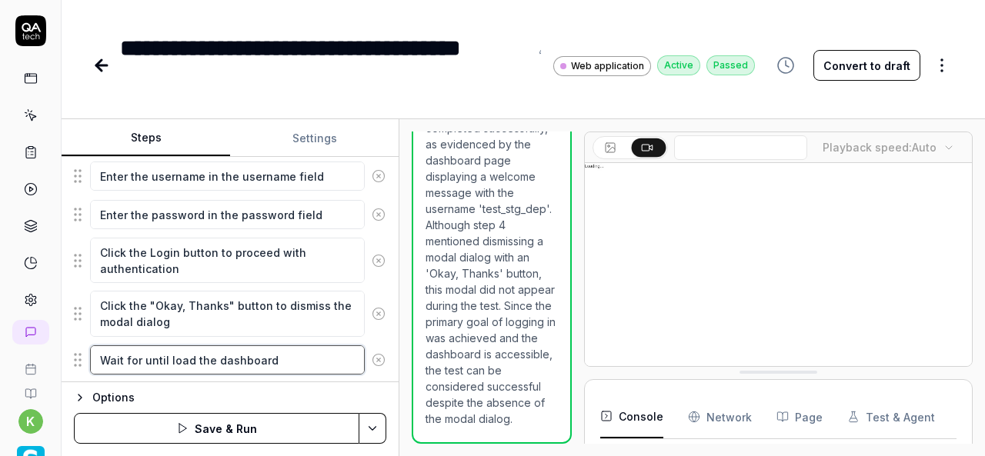
click at [246, 353] on textarea "Wait for until load the dashboard" at bounding box center [227, 359] width 275 height 29
type textarea "Wait for until load the dashboard"
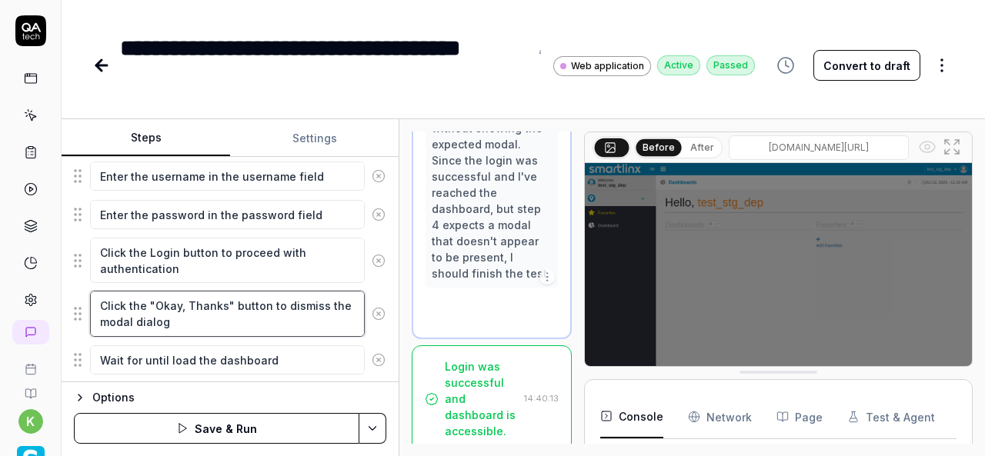
click at [254, 321] on textarea "Click the "Okay, Thanks" button to dismiss the modal dialog" at bounding box center [227, 313] width 275 height 45
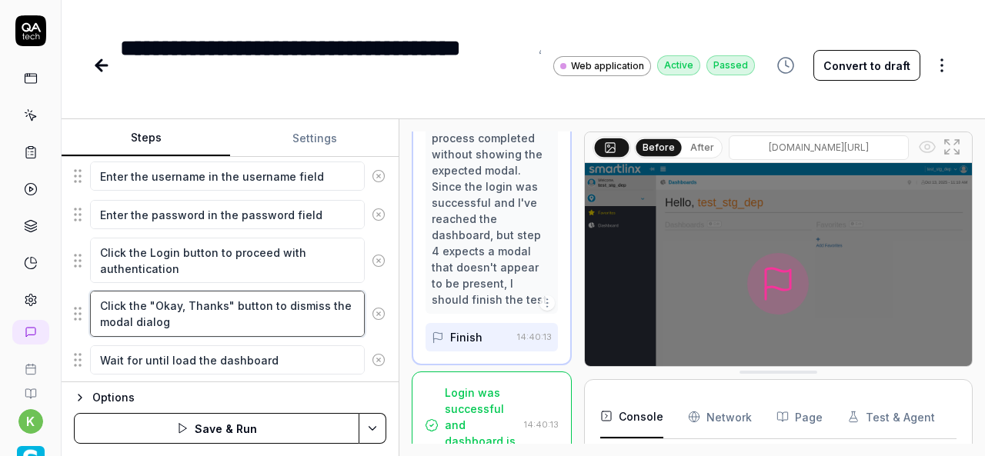
scroll to position [268, 0]
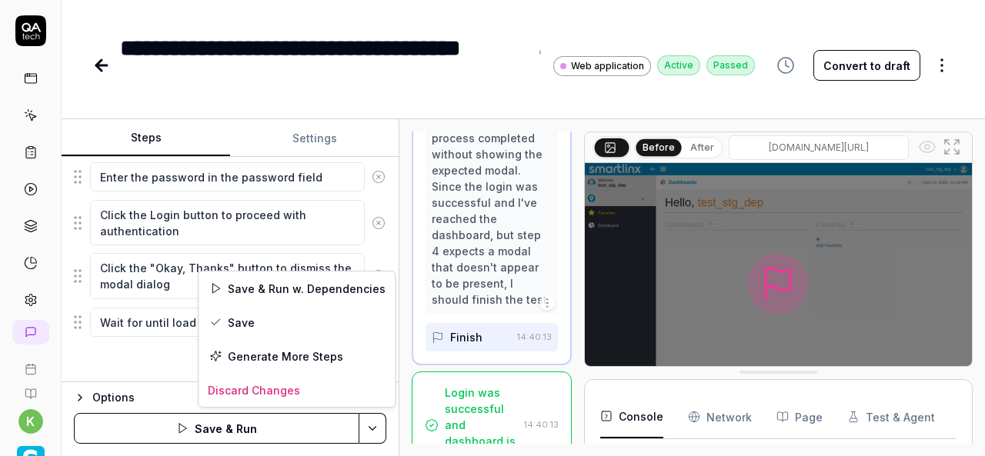
click at [374, 434] on html "**********" at bounding box center [492, 228] width 985 height 456
click at [285, 282] on div "Save & Run w. Dependencies" at bounding box center [297, 289] width 196 height 34
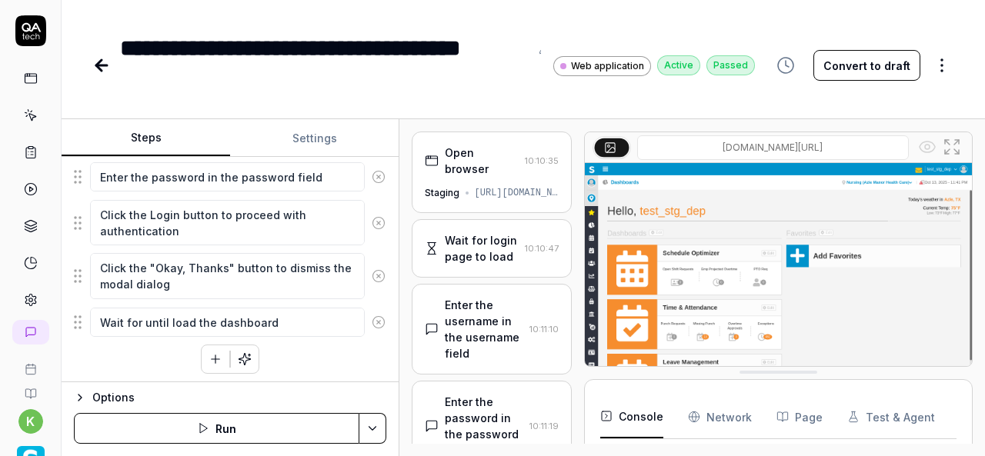
scroll to position [325, 0]
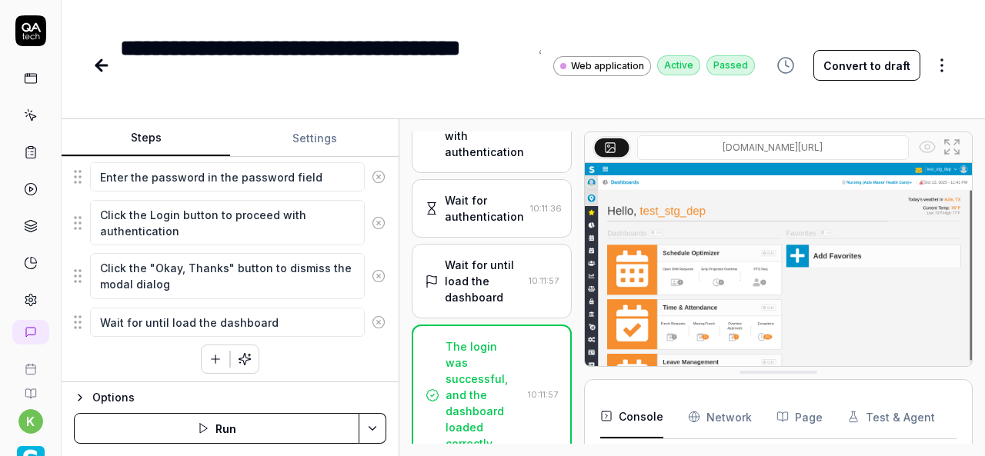
type textarea "*"
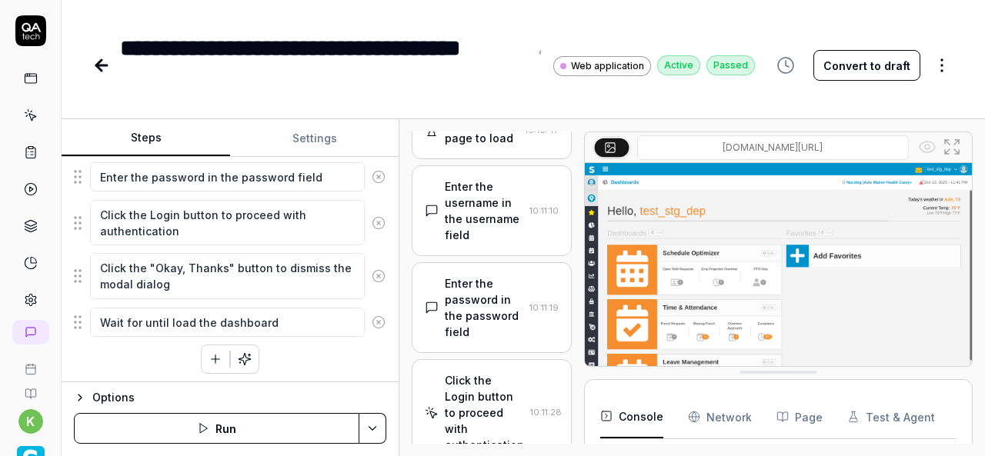
scroll to position [114, 0]
